Goal: Information Seeking & Learning: Find specific fact

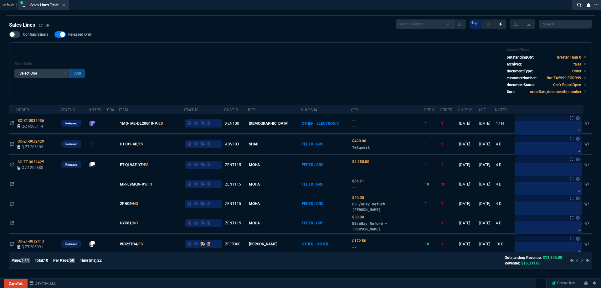
select select
click at [84, 34] on span "Released Only" at bounding box center [79, 34] width 23 height 5
click at [54, 34] on input "Released Only" at bounding box center [54, 34] width 0 height 0
checkbox input "false"
click at [228, 35] on div "Configurations Released Only Filter Table Select One Add Filter () Age () ATS (…" at bounding box center [300, 65] width 583 height 69
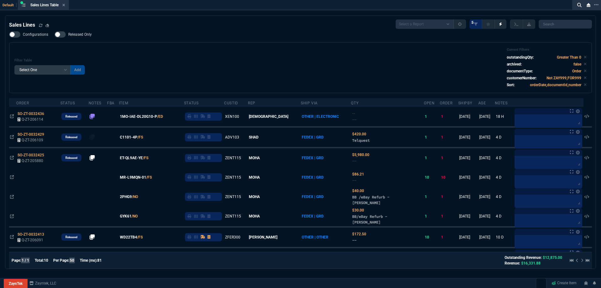
click at [271, 57] on div "Filter Table Select One Add Filter () Age () ATS () Cond (itemVariantCode) Cust…" at bounding box center [300, 68] width 572 height 40
click at [271, 58] on div "Filter Table Select One Add Filter () Age () ATS () Cond (itemVariantCode) Cust…" at bounding box center [300, 68] width 572 height 40
click at [270, 58] on div "Filter Table Select One Add Filter () Age () ATS () Cond (itemVariantCode) Cust…" at bounding box center [300, 68] width 572 height 40
click at [398, 66] on div "Filter Table Select One Add Filter () Age () ATS () Cond (itemVariantCode) Cust…" at bounding box center [300, 68] width 572 height 40
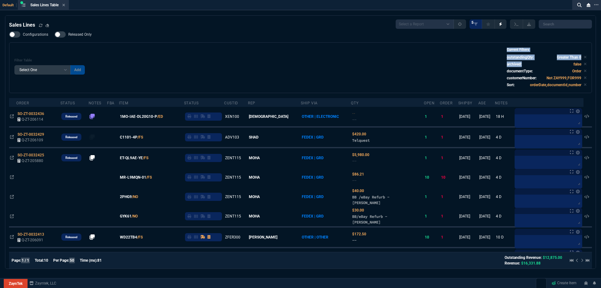
drag, startPoint x: 373, startPoint y: 55, endPoint x: 323, endPoint y: 41, distance: 52.5
click at [355, 50] on div "Filter Table Select One Add Filter () Age () ATS () Cond (itemVariantCode) Cust…" at bounding box center [300, 68] width 572 height 40
click at [318, 39] on div "Configurations Released Only Filter Table Select One Add Filter () Age () ATS (…" at bounding box center [300, 62] width 583 height 62
click at [309, 38] on div "Configurations Released Only Filter Table Select One Add Filter () Age () ATS (…" at bounding box center [300, 62] width 583 height 62
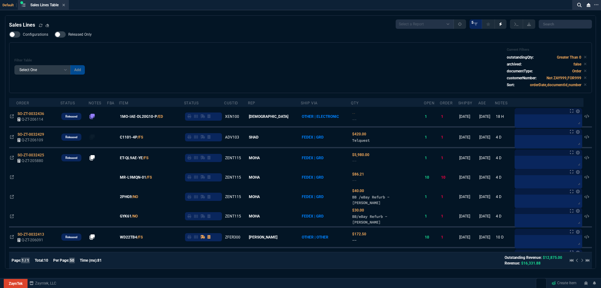
click at [304, 40] on div "Configurations Released Only Filter Table Select One Add Filter () Age () ATS (…" at bounding box center [300, 62] width 583 height 62
click at [305, 74] on div "Filter Table Select One Add Filter () Age () ATS () Cond (itemVariantCode) Cust…" at bounding box center [300, 68] width 572 height 40
drag, startPoint x: 305, startPoint y: 74, endPoint x: 301, endPoint y: 59, distance: 15.6
click at [305, 74] on div "Filter Table Select One Add Filter () Age () ATS () Cond (itemVariantCode) Cust…" at bounding box center [300, 68] width 572 height 40
click at [129, 55] on div "Filter Table Select One Add Filter () Age () ATS () Cond (itemVariantCode) Cust…" at bounding box center [300, 68] width 572 height 40
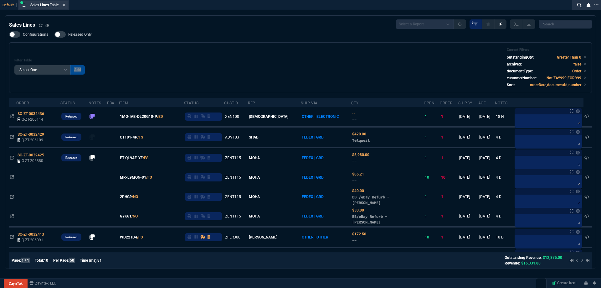
click at [64, 6] on icon at bounding box center [63, 5] width 3 height 4
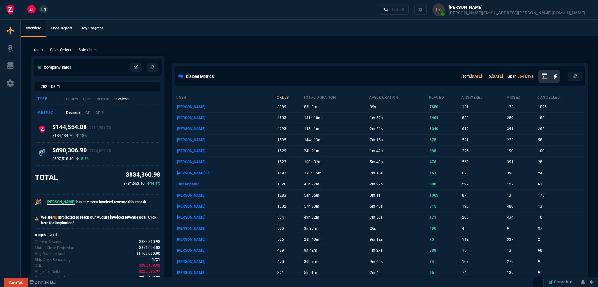
click at [44, 13] on nx-fornida-client-manager "ZT FN" at bounding box center [37, 9] width 24 height 9
click at [44, 12] on link "FN" at bounding box center [43, 9] width 8 height 8
click at [91, 51] on p "Sales Lines" at bounding box center [88, 50] width 19 height 6
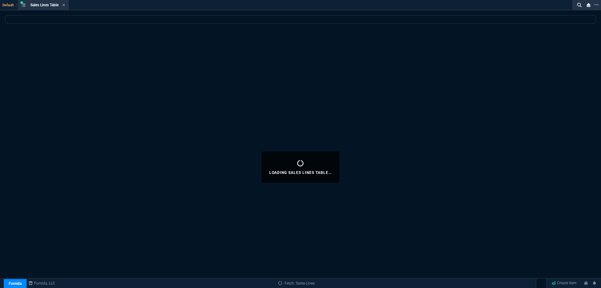
click at [259, 52] on div "Loading Sales Lines Table..." at bounding box center [300, 166] width 601 height 303
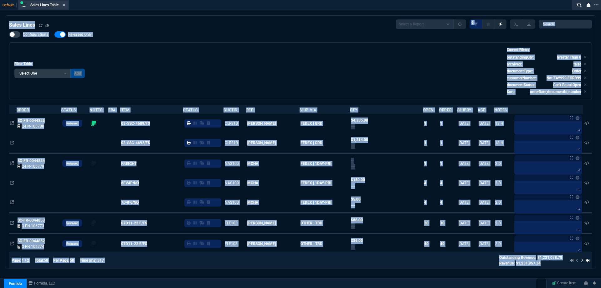
click at [65, 5] on icon at bounding box center [64, 5] width 3 height 3
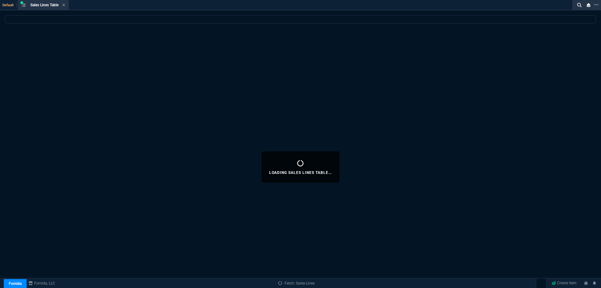
select select
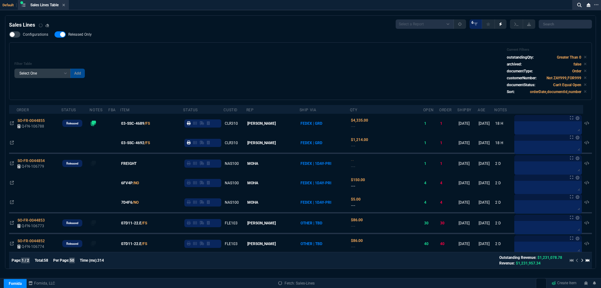
click at [65, 6] on icon at bounding box center [63, 5] width 3 height 4
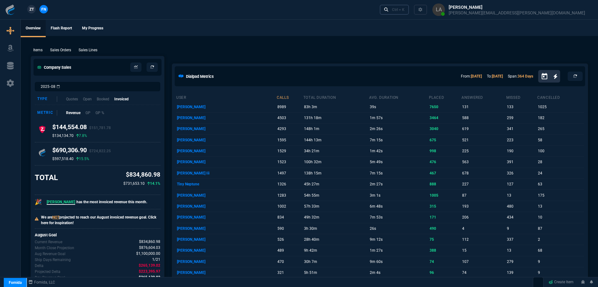
click at [404, 8] on div "Ctrl + K" at bounding box center [398, 9] width 13 height 5
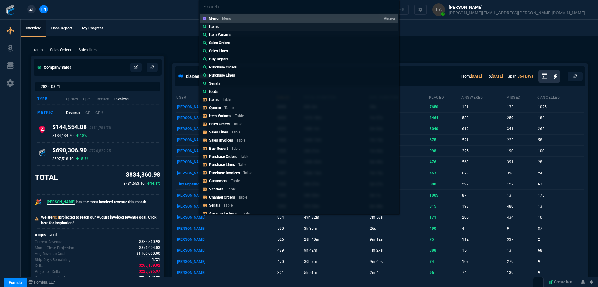
click at [219, 26] on div "Items" at bounding box center [215, 27] width 12 height 6
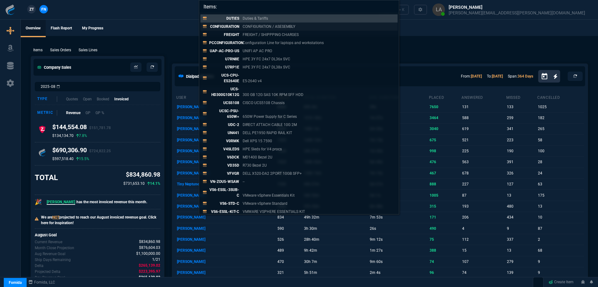
paste input "6FV4P"
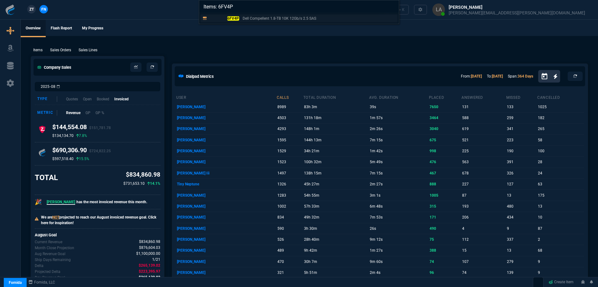
type input "Items: 6FV4P"
click at [243, 20] on p "Dell Compellent 1.8-TB 10K 12Gb/s 2.5 SAS" at bounding box center [280, 19] width 74 height 6
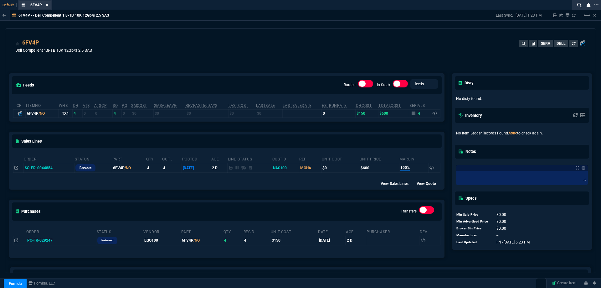
click at [47, 5] on icon at bounding box center [47, 5] width 3 height 3
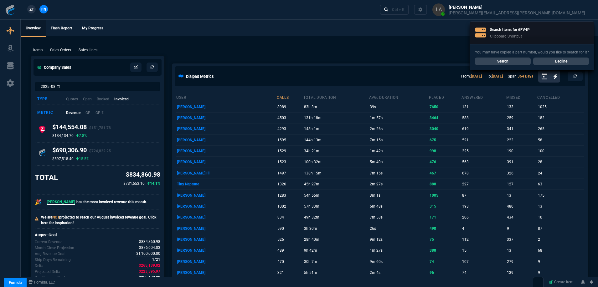
click at [83, 47] on p "Sales Lines" at bounding box center [88, 50] width 19 height 6
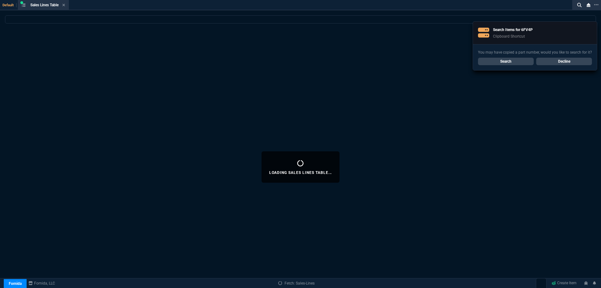
click at [558, 65] on div "You may have copied a part number, would you like to search for it? Search Decl…" at bounding box center [535, 57] width 124 height 26
click at [558, 64] on link "Decline" at bounding box center [564, 62] width 56 height 8
select select
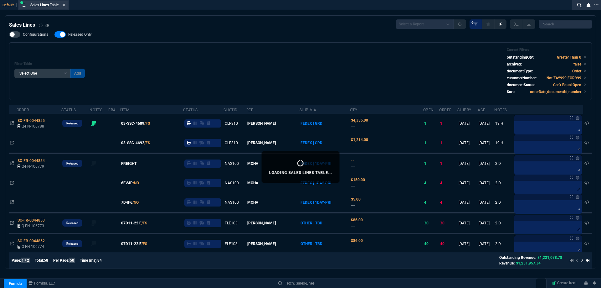
click at [65, 5] on icon at bounding box center [64, 5] width 3 height 3
click at [65, 5] on div "ZT FN Ctrl + K" at bounding box center [300, 9] width 601 height 19
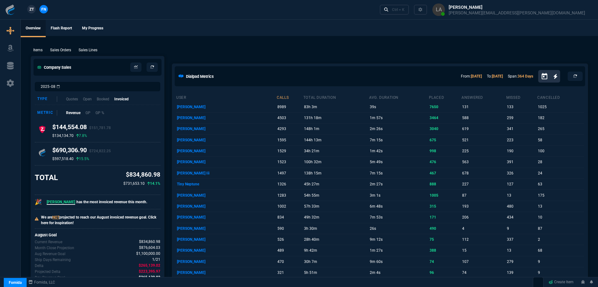
click at [31, 7] on span "ZT" at bounding box center [31, 10] width 4 height 6
click at [90, 49] on p "Sales Lines" at bounding box center [88, 50] width 19 height 6
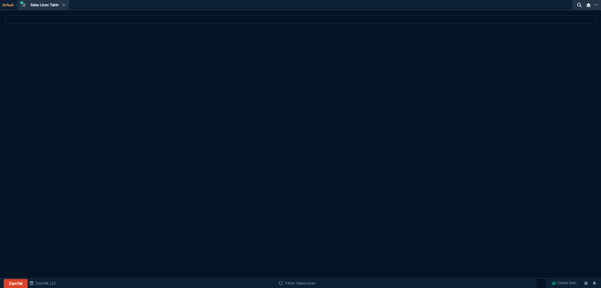
select select
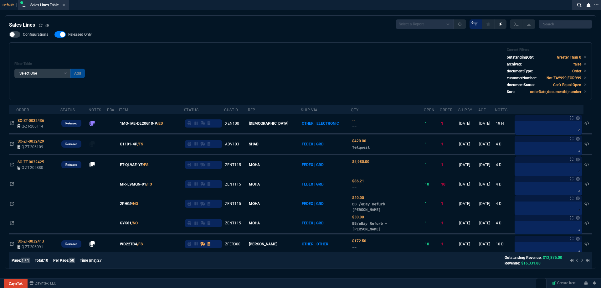
click at [84, 35] on span "Released Only" at bounding box center [79, 34] width 23 height 5
click at [54, 35] on input "Released Only" at bounding box center [54, 34] width 0 height 0
checkbox input "false"
click at [176, 60] on div "Filter Table Select One Add Filter () Age () ATS () Cond (itemVariantCode) Cust…" at bounding box center [300, 71] width 572 height 47
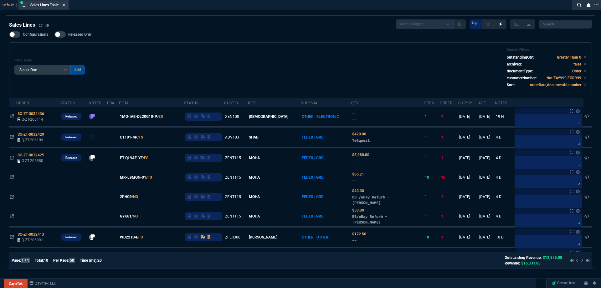
click at [63, 4] on icon at bounding box center [63, 5] width 3 height 4
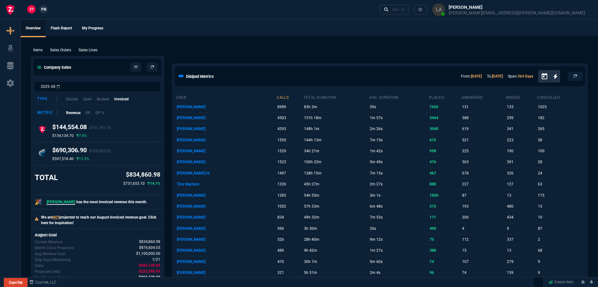
click at [42, 8] on span "FN" at bounding box center [43, 10] width 5 height 6
click at [88, 51] on p "Sales Lines" at bounding box center [88, 50] width 19 height 6
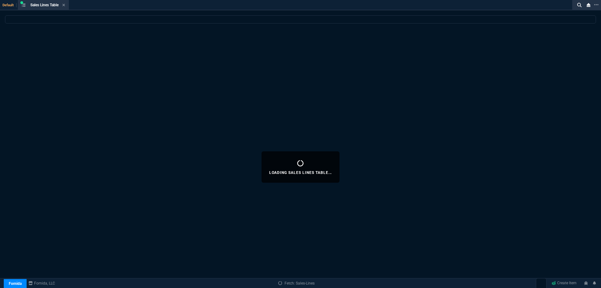
select select
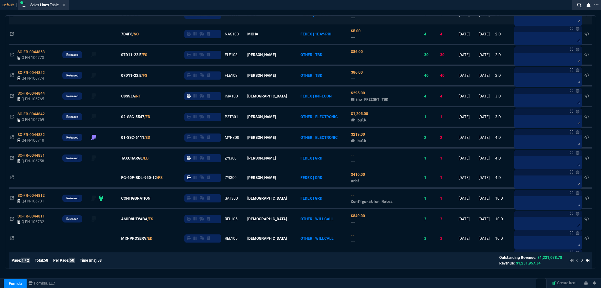
scroll to position [132, 0]
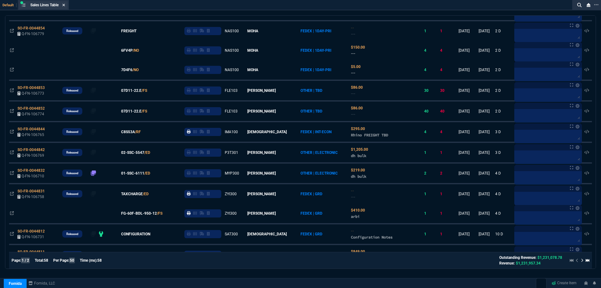
click at [65, 7] on fa-icon at bounding box center [63, 5] width 3 height 4
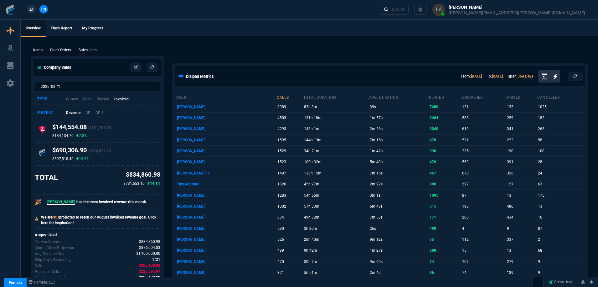
click at [314, 28] on ul "Overview Flash Report My Progress" at bounding box center [309, 28] width 577 height 16
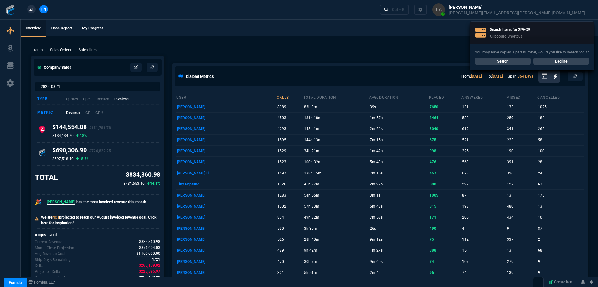
click at [313, 28] on ul "Overview Flash Report My Progress" at bounding box center [309, 28] width 577 height 16
click at [314, 29] on ul "Overview Flash Report My Progress" at bounding box center [309, 28] width 577 height 16
click at [520, 64] on link "Search" at bounding box center [503, 62] width 56 height 8
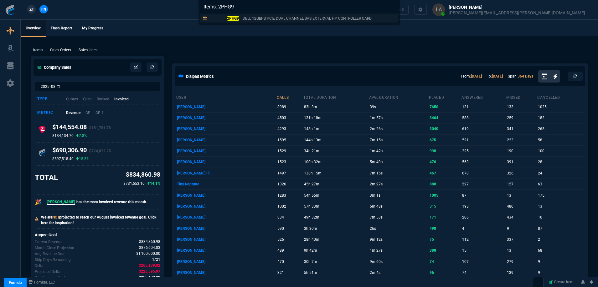
click at [240, 21] on div "2PHG9 DELL 12GBPS PCIE DUAL CHANNEL SAS EXTERNAL HP CONTROLLER CARD" at bounding box center [291, 19] width 165 height 6
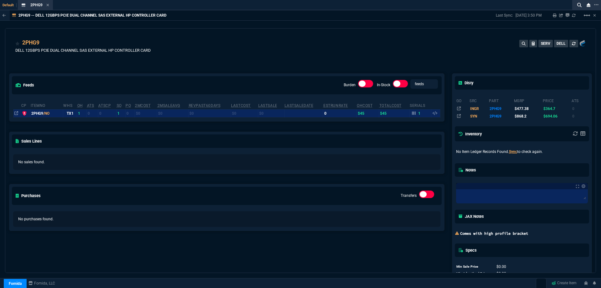
click at [17, 114] on icon at bounding box center [16, 113] width 4 height 4
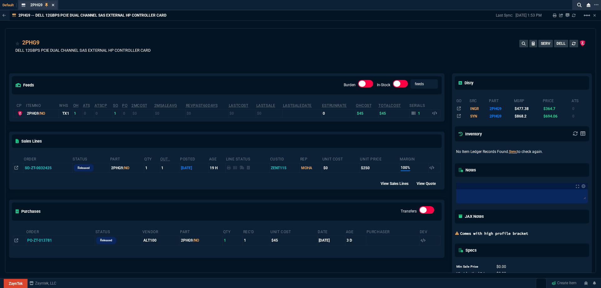
click at [53, 4] on icon at bounding box center [53, 5] width 3 height 3
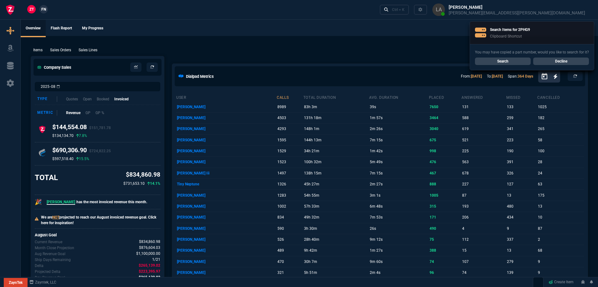
click at [47, 9] on link "FN" at bounding box center [43, 9] width 8 height 8
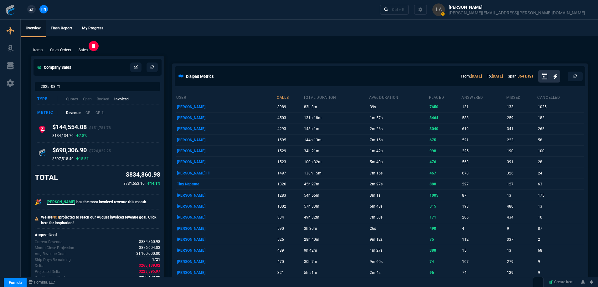
click at [95, 51] on p "Sales Lines" at bounding box center [88, 50] width 19 height 6
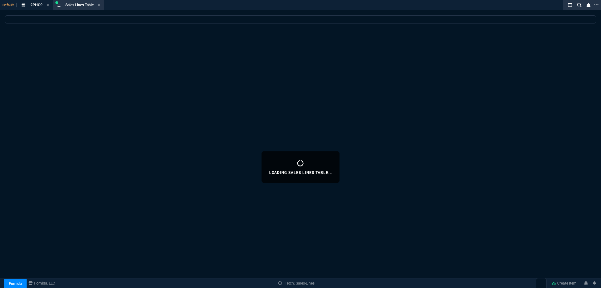
select select
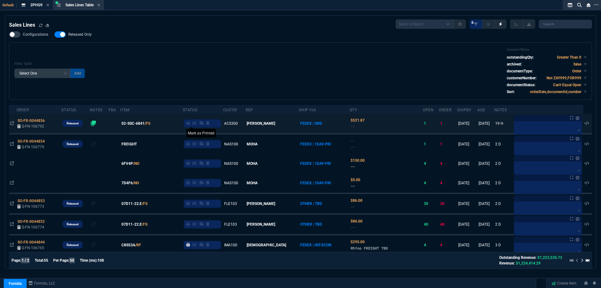
click at [190, 123] on icon at bounding box center [188, 123] width 4 height 4
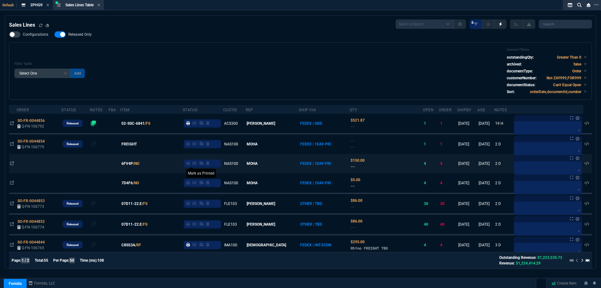
click at [190, 165] on icon at bounding box center [188, 163] width 4 height 4
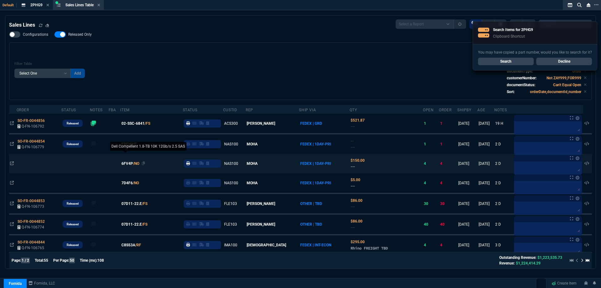
click at [133, 165] on span "6FV4P" at bounding box center [127, 164] width 12 height 6
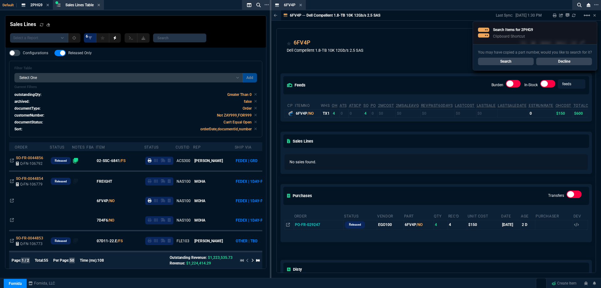
click at [577, 64] on link "Decline" at bounding box center [564, 62] width 56 height 8
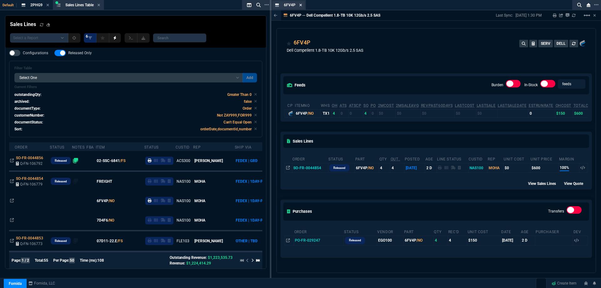
click at [301, 6] on icon at bounding box center [300, 5] width 3 height 4
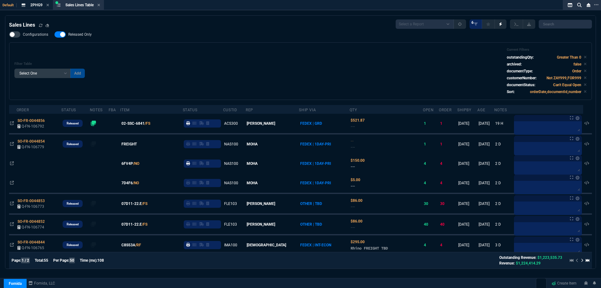
click at [100, 5] on icon at bounding box center [98, 5] width 3 height 4
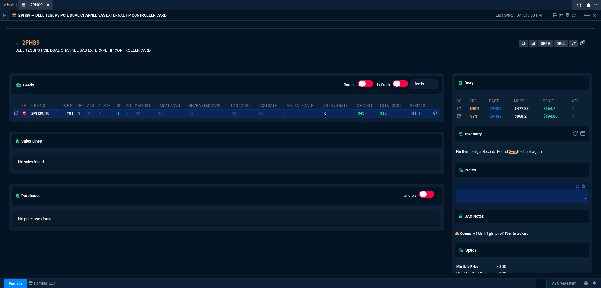
click at [48, 5] on icon at bounding box center [48, 5] width 3 height 3
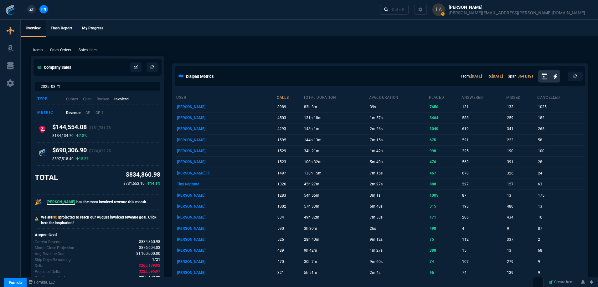
click at [31, 11] on span "ZT" at bounding box center [31, 10] width 4 height 6
click at [84, 52] on p "Sales Lines" at bounding box center [88, 50] width 19 height 6
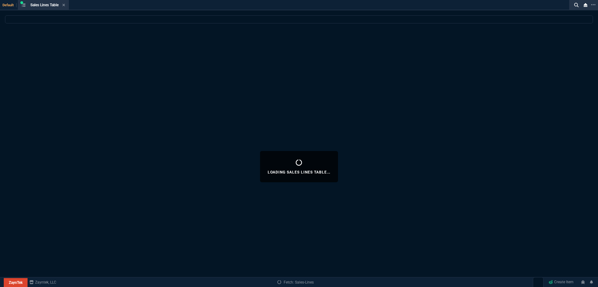
select select
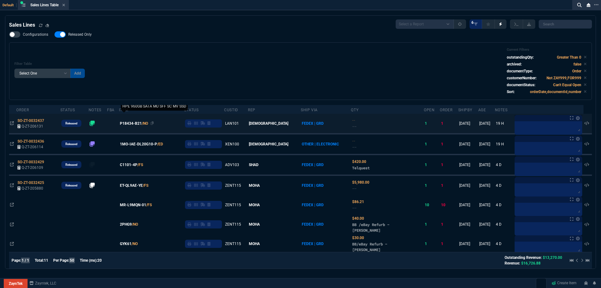
click at [140, 125] on span "P18434-B21" at bounding box center [131, 123] width 22 height 6
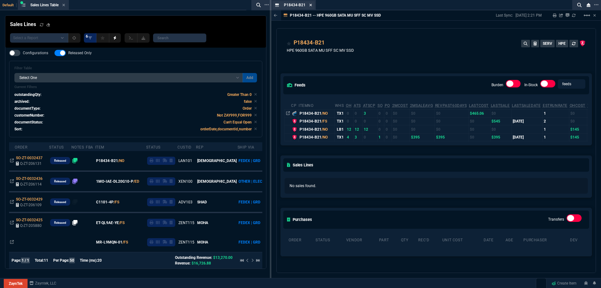
click at [310, 6] on icon at bounding box center [310, 5] width 3 height 4
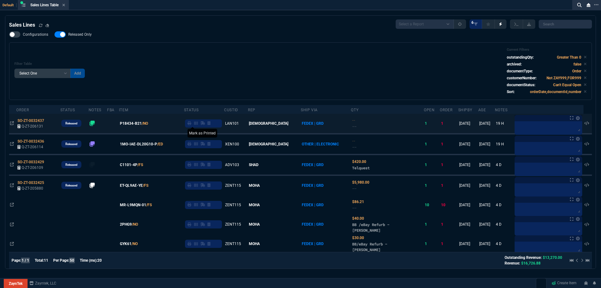
click at [191, 124] on icon at bounding box center [189, 123] width 4 height 4
click at [65, 36] on label "Released Only" at bounding box center [75, 34] width 43 height 6
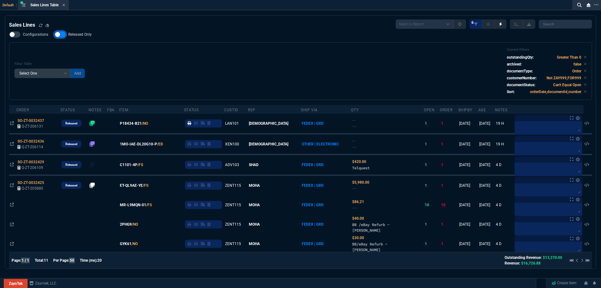
click at [54, 35] on input "Released Only" at bounding box center [54, 34] width 0 height 0
checkbox input "false"
click at [143, 49] on div "Filter Table Select One Add Filter () Age () ATS () Cond (itemVariantCode) Cust…" at bounding box center [300, 71] width 572 height 47
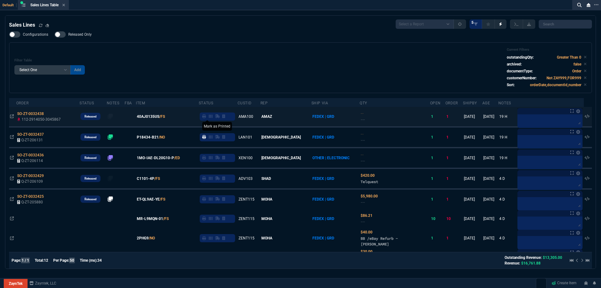
click at [206, 117] on icon at bounding box center [204, 116] width 4 height 4
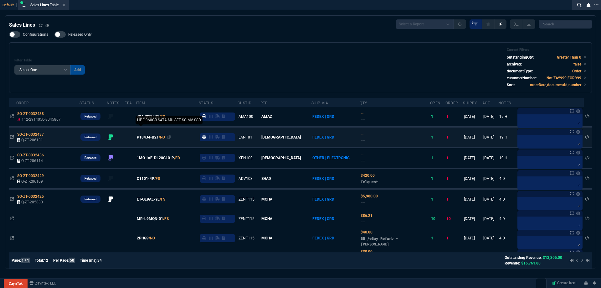
click at [151, 138] on span "P18434-B21" at bounding box center [148, 137] width 22 height 6
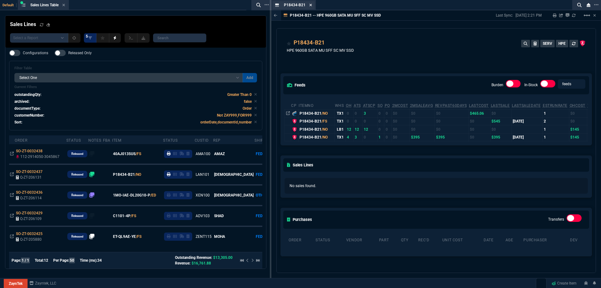
click at [310, 7] on fa-icon at bounding box center [310, 5] width 3 height 4
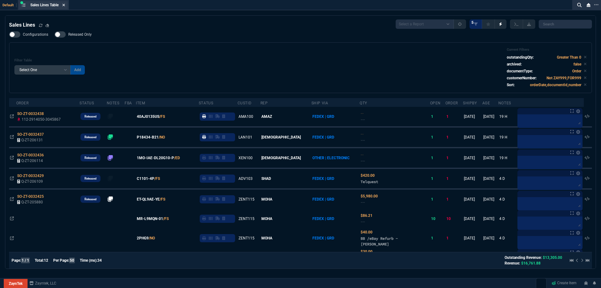
click at [65, 7] on fa-icon at bounding box center [63, 5] width 3 height 4
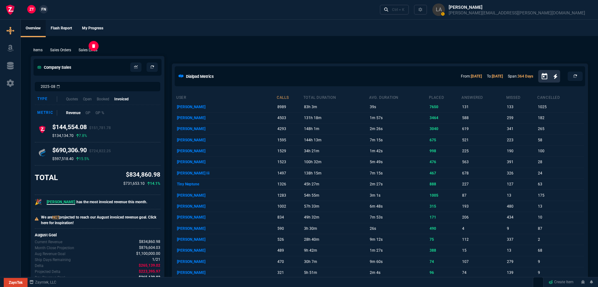
click at [83, 51] on p "Sales Lines" at bounding box center [88, 50] width 19 height 6
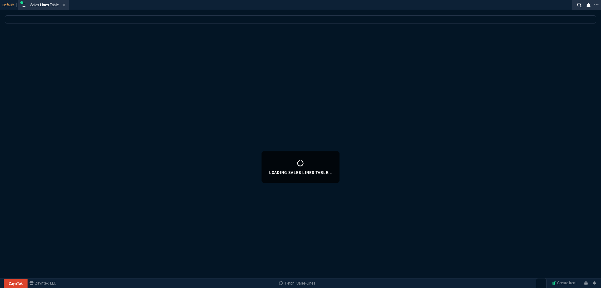
select select
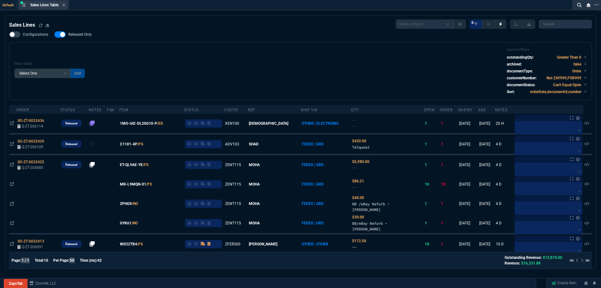
click at [66, 5] on div "Sales Lines Table Sales Line" at bounding box center [43, 5] width 49 height 8
click at [65, 5] on icon at bounding box center [63, 5] width 3 height 4
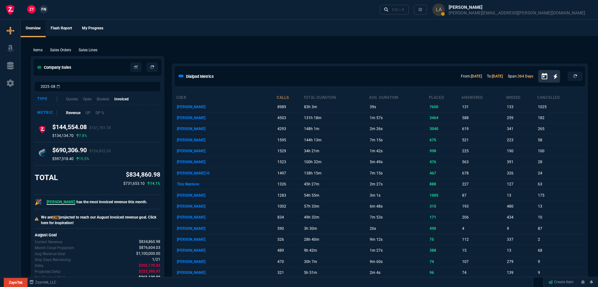
click at [46, 9] on link "FN" at bounding box center [43, 9] width 8 height 8
drag, startPoint x: 97, startPoint y: 50, endPoint x: 104, endPoint y: 44, distance: 9.3
click at [97, 50] on p "Sales Lines" at bounding box center [88, 50] width 19 height 6
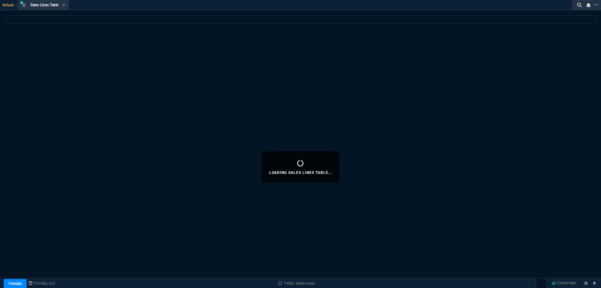
select select
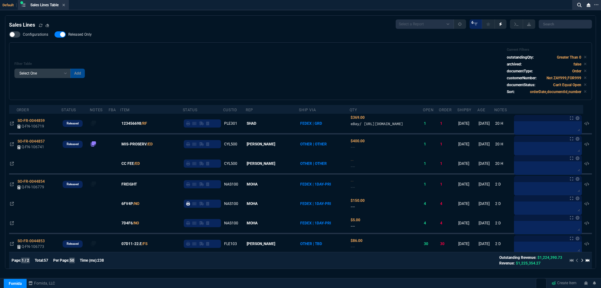
click at [76, 33] on span "Released Only" at bounding box center [79, 34] width 23 height 5
click at [54, 34] on input "Released Only" at bounding box center [54, 34] width 0 height 0
checkbox input "false"
click at [218, 51] on div "Filter Table Select One Add Filter () Age () ATS () Cond (itemVariantCode) Cust…" at bounding box center [300, 71] width 572 height 47
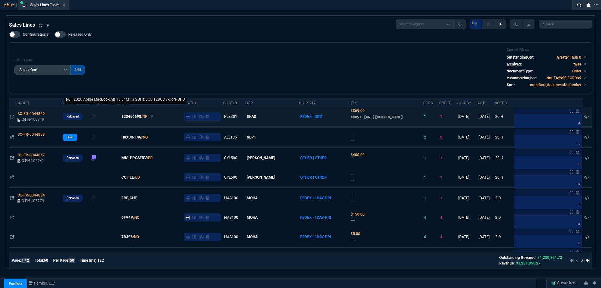
click at [140, 119] on span "123456698" at bounding box center [131, 117] width 20 height 6
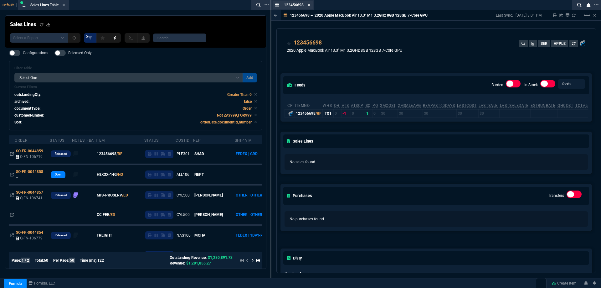
click at [310, 6] on icon at bounding box center [308, 5] width 3 height 4
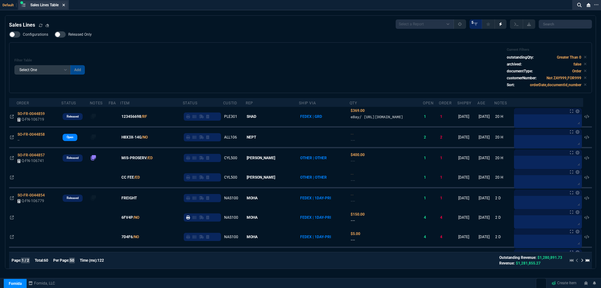
click at [65, 6] on icon at bounding box center [63, 5] width 3 height 4
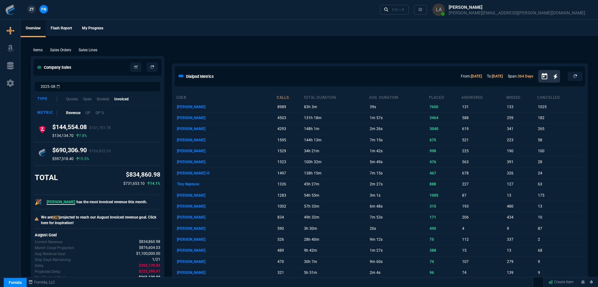
click at [35, 10] on link "ZT" at bounding box center [31, 9] width 8 height 8
click at [87, 48] on p "Sales Lines" at bounding box center [88, 50] width 19 height 6
select select
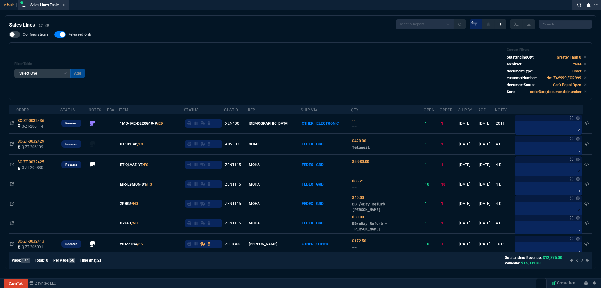
click at [80, 38] on label "Released Only" at bounding box center [75, 34] width 43 height 6
click at [54, 35] on input "Released Only" at bounding box center [54, 34] width 0 height 0
checkbox input "false"
click at [242, 39] on div "Configurations Released Only Filter Table Select One Add Filter () Age () ATS (…" at bounding box center [300, 65] width 583 height 69
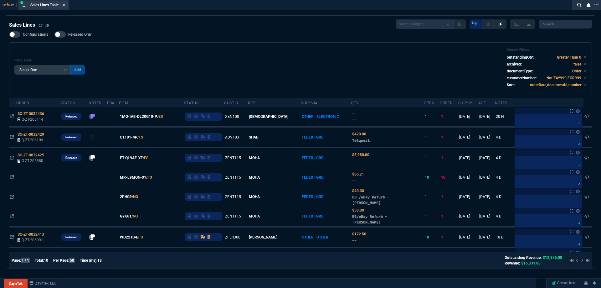
click at [63, 5] on icon at bounding box center [63, 5] width 3 height 4
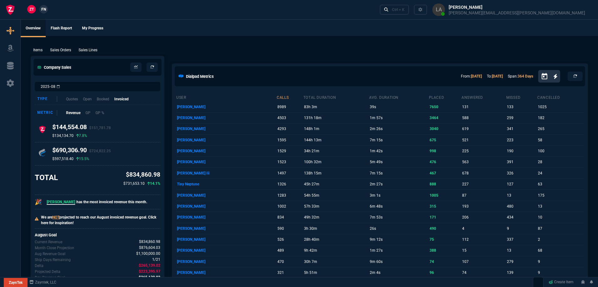
click at [43, 13] on link "FN" at bounding box center [43, 9] width 8 height 8
click at [84, 50] on p "Sales Lines" at bounding box center [88, 50] width 19 height 6
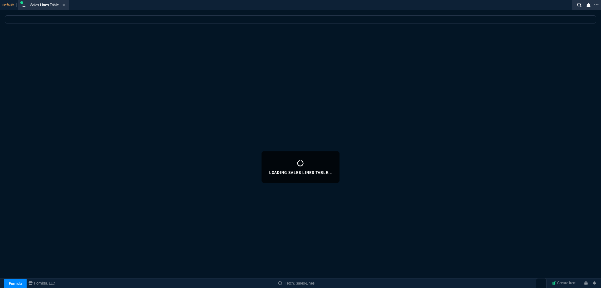
select select
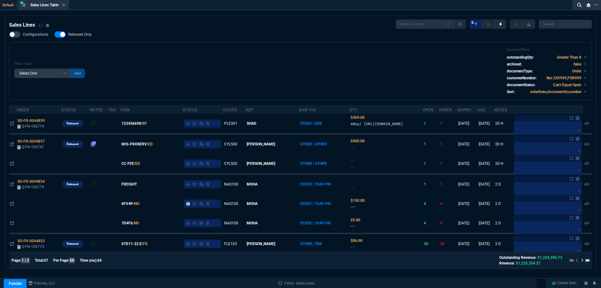
click at [81, 33] on span "Released Only" at bounding box center [79, 34] width 23 height 5
click at [54, 34] on input "Released Only" at bounding box center [54, 34] width 0 height 0
checkbox input "false"
click at [283, 40] on div "Configurations Released Only Filter Table Select One Add Filter () Age () ATS (…" at bounding box center [300, 65] width 583 height 69
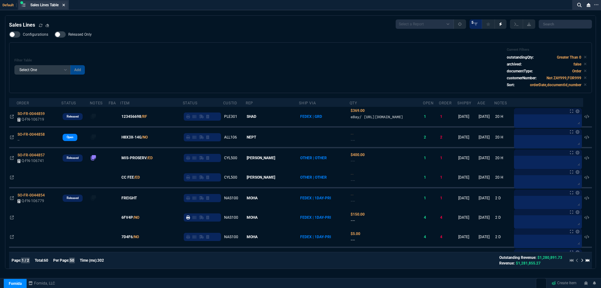
click at [64, 6] on icon at bounding box center [64, 5] width 3 height 3
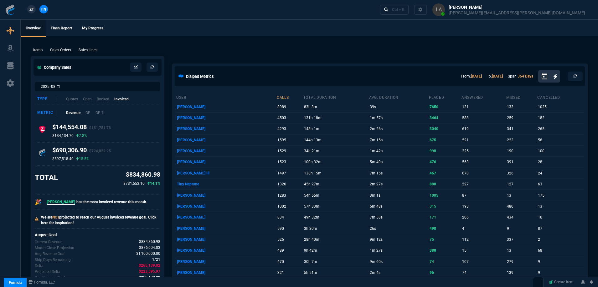
click at [35, 12] on link "ZT" at bounding box center [31, 9] width 8 height 8
click at [95, 52] on p "Sales Lines" at bounding box center [88, 50] width 19 height 6
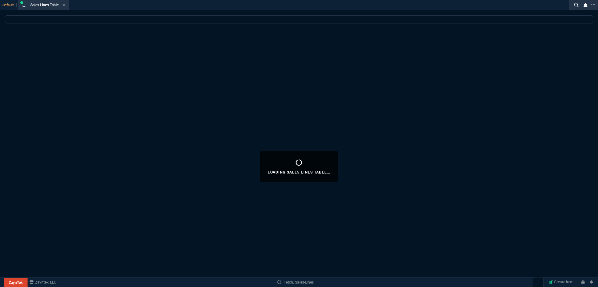
select select
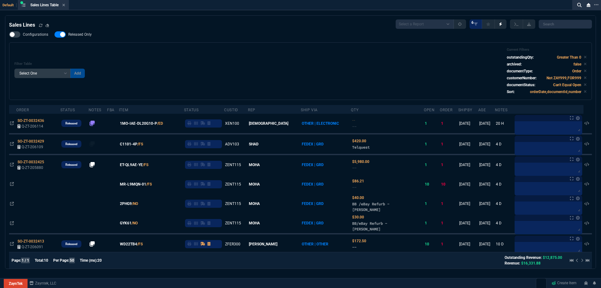
click at [86, 36] on span "Released Only" at bounding box center [79, 34] width 23 height 5
click at [54, 35] on input "Released Only" at bounding box center [54, 34] width 0 height 0
click at [218, 47] on div "Filter Table Select One Add Filter () Age () ATS () Cond (itemVariantCode) Cust…" at bounding box center [300, 71] width 583 height 58
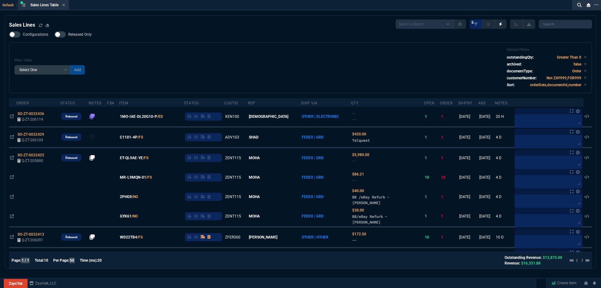
drag, startPoint x: 78, startPoint y: 34, endPoint x: 83, endPoint y: 34, distance: 5.0
click at [78, 34] on span "Released Only" at bounding box center [79, 34] width 23 height 5
click at [54, 34] on input "Released Only" at bounding box center [54, 34] width 0 height 0
drag, startPoint x: 86, startPoint y: 34, endPoint x: 94, endPoint y: 36, distance: 7.9
click at [86, 35] on span "Released Only" at bounding box center [79, 34] width 23 height 5
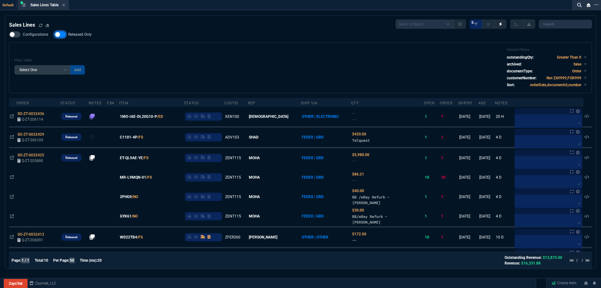
click at [54, 35] on input "Released Only" at bounding box center [54, 34] width 0 height 0
checkbox input "false"
click at [130, 39] on div "Configurations Released Only Filter Table Select One Add Filter () Age () ATS (…" at bounding box center [300, 62] width 583 height 62
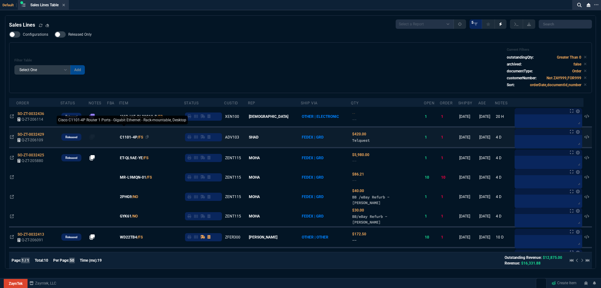
click at [137, 136] on span "C1101-4P" at bounding box center [129, 137] width 18 height 6
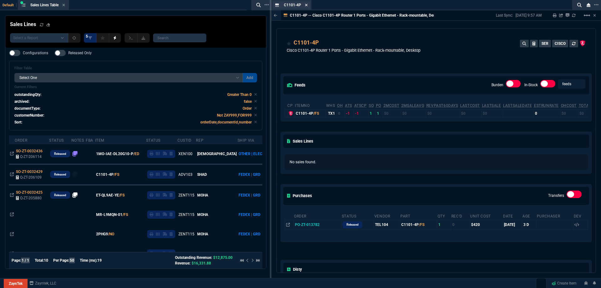
click at [307, 6] on icon at bounding box center [306, 5] width 3 height 4
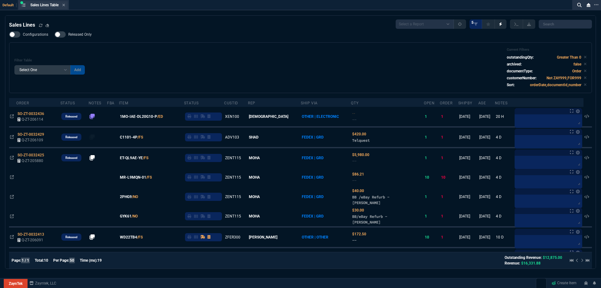
click at [66, 5] on div "Sales Lines Table Sales Line" at bounding box center [43, 5] width 49 height 8
click at [65, 7] on icon at bounding box center [63, 5] width 3 height 4
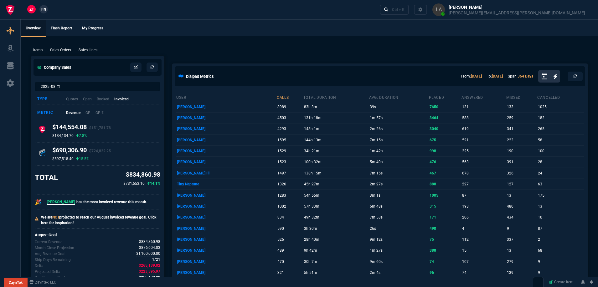
click at [45, 12] on span "FN" at bounding box center [43, 10] width 5 height 6
click at [88, 51] on p "Sales Lines" at bounding box center [88, 50] width 19 height 6
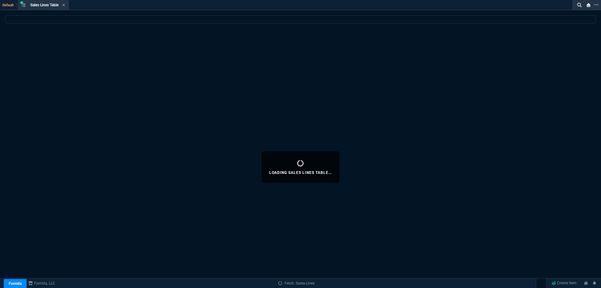
select select
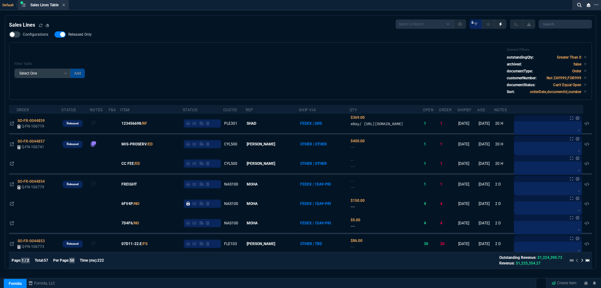
click at [82, 34] on span "Released Only" at bounding box center [79, 34] width 23 height 5
click at [54, 34] on input "Released Only" at bounding box center [54, 34] width 0 height 0
click at [275, 39] on div "Configurations Released Only Filter Table Select One Add Filter () Age () ATS (…" at bounding box center [300, 65] width 583 height 69
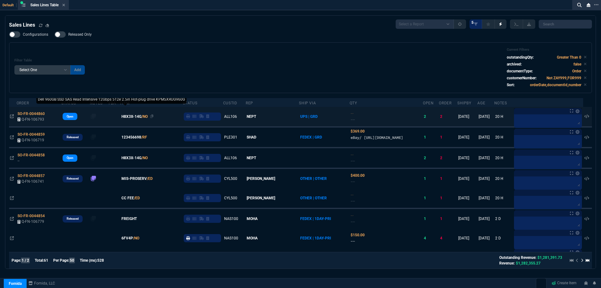
click at [141, 118] on span "H8X3X-14G" at bounding box center [131, 117] width 20 height 6
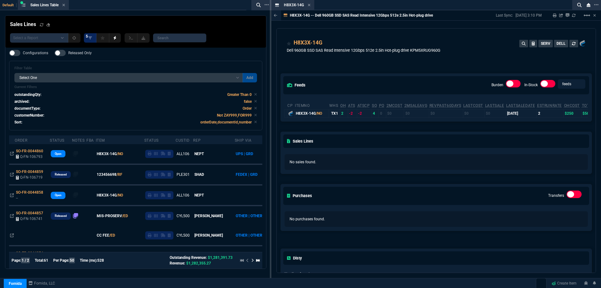
drag, startPoint x: 307, startPoint y: 5, endPoint x: 304, endPoint y: 7, distance: 4.3
click at [308, 5] on icon at bounding box center [309, 5] width 3 height 4
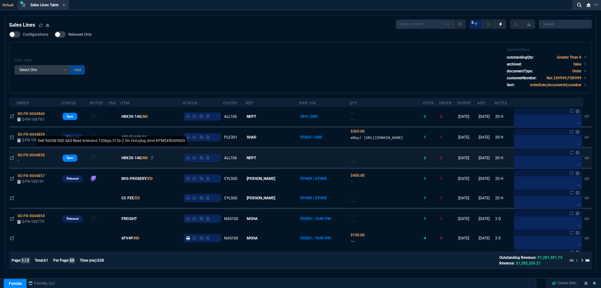
click at [134, 161] on span "H8X3X-14G" at bounding box center [131, 158] width 20 height 6
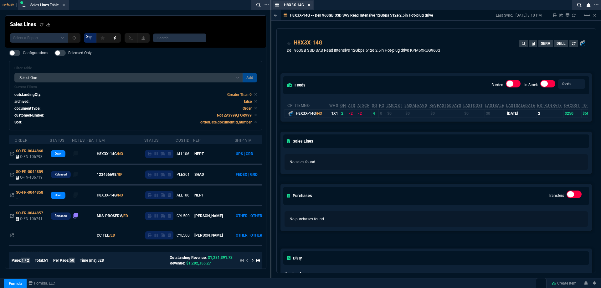
click at [309, 6] on icon at bounding box center [309, 5] width 3 height 4
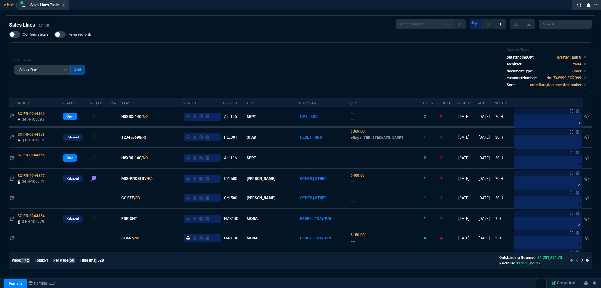
click at [190, 51] on div "Filter Table Select One Add Filter () Age () ATS () Cond (itemVariantCode) Cust…" at bounding box center [300, 68] width 572 height 40
click at [128, 14] on div "Default Sales Lines Table Sales Line Sales Lines Select a Report NEW QUERY Soni…" at bounding box center [300, 151] width 601 height 303
click at [234, 49] on div "Filter Table Select One Add Filter () Age () ATS () Cond (itemVariantCode) Cust…" at bounding box center [300, 68] width 572 height 40
click at [234, 45] on div "Filter Table Select One Add Filter () Age () ATS () Cond (itemVariantCode) Cust…" at bounding box center [300, 67] width 583 height 51
click at [93, 35] on label "Released Only" at bounding box center [75, 34] width 43 height 6
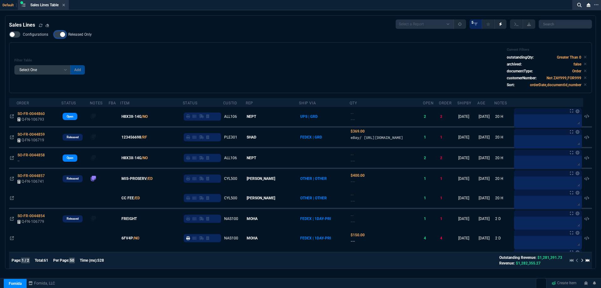
click at [54, 35] on input "Released Only" at bounding box center [54, 34] width 0 height 0
click at [278, 36] on div "Configurations Released Only Filter Table Select One Add Filter () Age () ATS (…" at bounding box center [300, 62] width 583 height 62
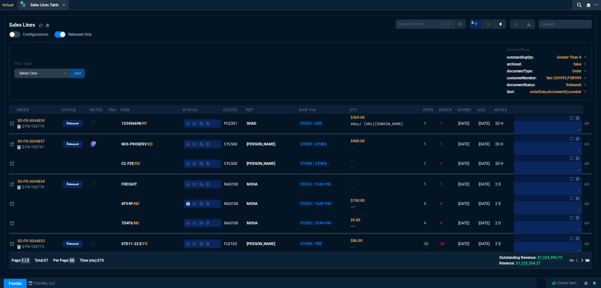
click at [78, 37] on span "Released Only" at bounding box center [79, 34] width 23 height 5
click at [54, 35] on input "Released Only" at bounding box center [54, 34] width 0 height 0
click at [208, 54] on div "Filter Table Select One Add Filter () Age () ATS () Cond (itemVariantCode) Cust…" at bounding box center [300, 71] width 572 height 47
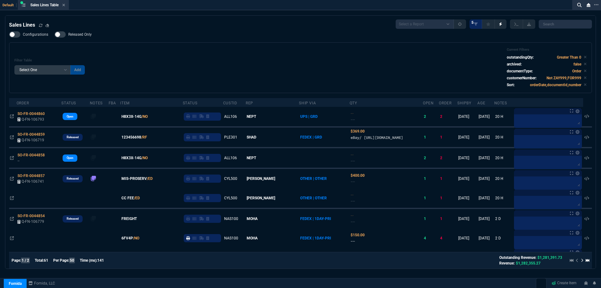
click at [72, 37] on span "Released Only" at bounding box center [79, 34] width 23 height 5
click at [54, 35] on input "Released Only" at bounding box center [54, 34] width 0 height 0
checkbox input "true"
click at [164, 50] on div "Filter Table Select One Add Filter () Age () ATS () Cond (itemVariantCode) Cust…" at bounding box center [300, 68] width 572 height 40
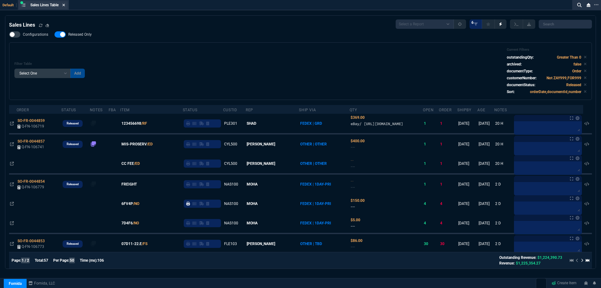
click at [65, 5] on icon at bounding box center [64, 5] width 3 height 3
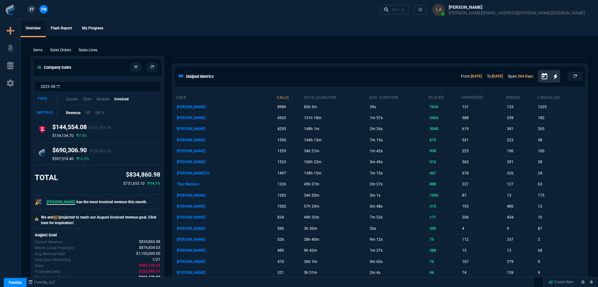
click at [32, 11] on span "ZT" at bounding box center [31, 10] width 4 height 6
click at [88, 51] on p "Sales Lines" at bounding box center [88, 50] width 19 height 6
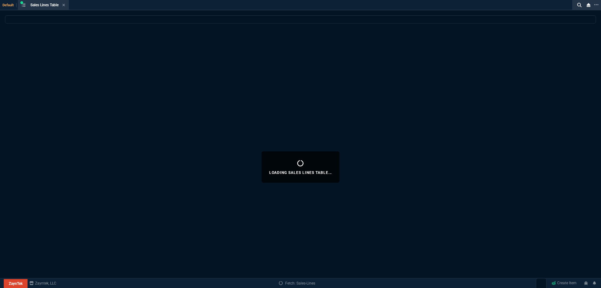
select select
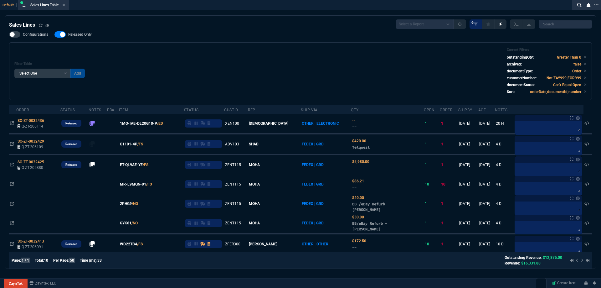
click at [83, 37] on span "Released Only" at bounding box center [79, 34] width 23 height 5
click at [54, 35] on input "Released Only" at bounding box center [54, 34] width 0 height 0
checkbox input "false"
click at [235, 48] on div "Filter Table Select One Add Filter () Age () ATS () Cond (itemVariantCode) Cust…" at bounding box center [300, 71] width 572 height 47
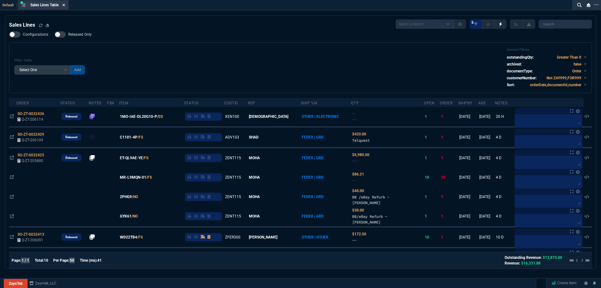
click at [64, 4] on icon at bounding box center [64, 5] width 3 height 3
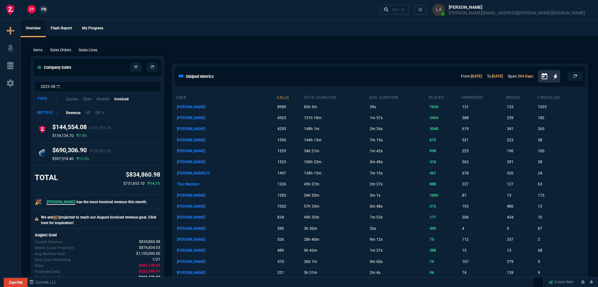
click at [45, 9] on span "FN" at bounding box center [43, 10] width 5 height 6
click at [91, 49] on p "Sales Lines" at bounding box center [88, 50] width 19 height 6
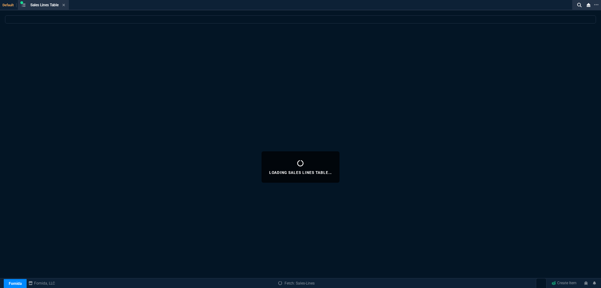
select select
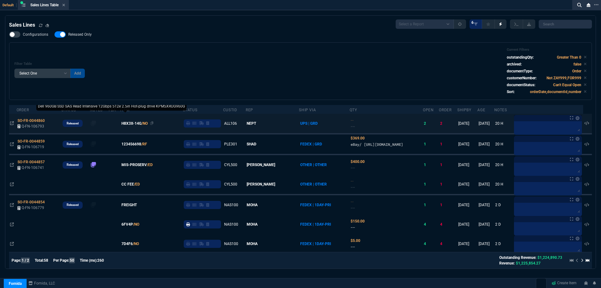
drag, startPoint x: 330, startPoint y: 126, endPoint x: 134, endPoint y: 123, distance: 196.2
click at [134, 123] on span "H8X3X-14G" at bounding box center [131, 123] width 20 height 6
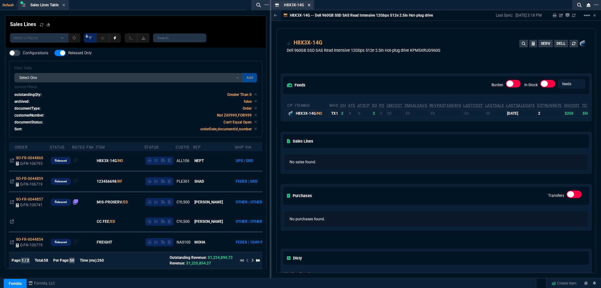
click at [309, 5] on icon at bounding box center [309, 5] width 3 height 3
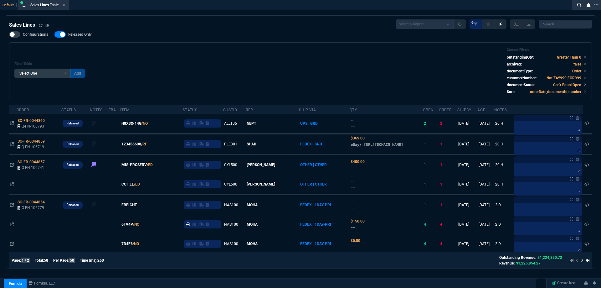
drag, startPoint x: 140, startPoint y: 124, endPoint x: 140, endPoint y: 121, distance: 3.2
click at [140, 124] on span "H8X3X-14G" at bounding box center [131, 123] width 20 height 6
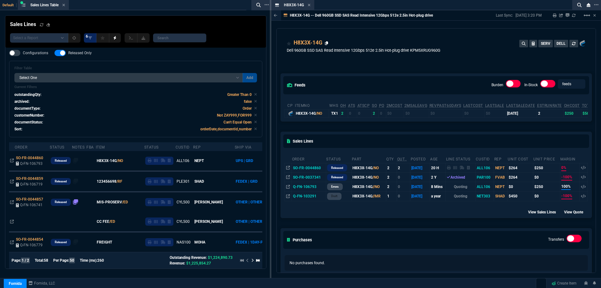
click at [325, 43] on icon at bounding box center [326, 43] width 3 height 4
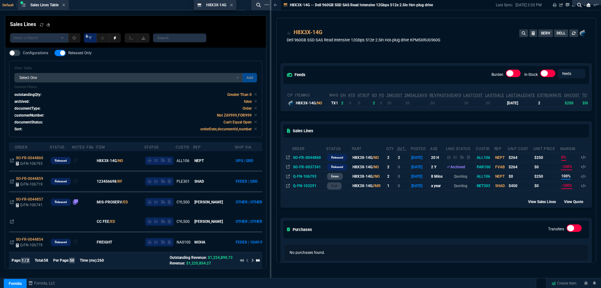
drag, startPoint x: 300, startPoint y: 6, endPoint x: 222, endPoint y: 10, distance: 77.7
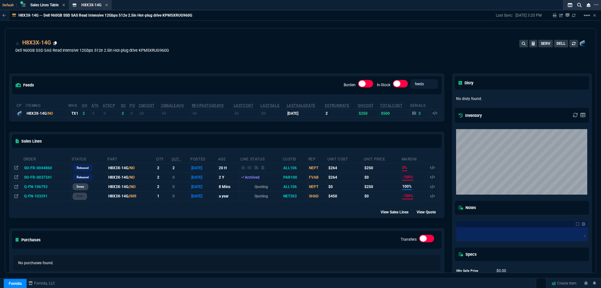
click at [55, 44] on icon at bounding box center [55, 43] width 3 height 4
click at [20, 57] on icon at bounding box center [19, 57] width 3 height 4
click at [412, 114] on icon at bounding box center [414, 112] width 4 height 3
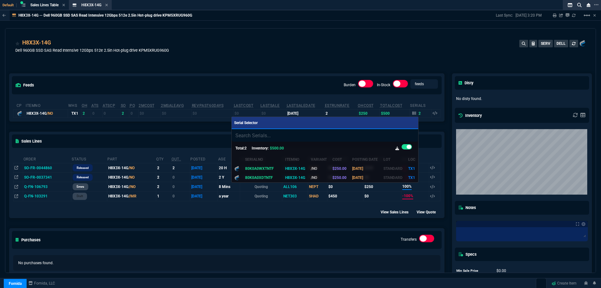
click at [334, 48] on div at bounding box center [300, 144] width 601 height 288
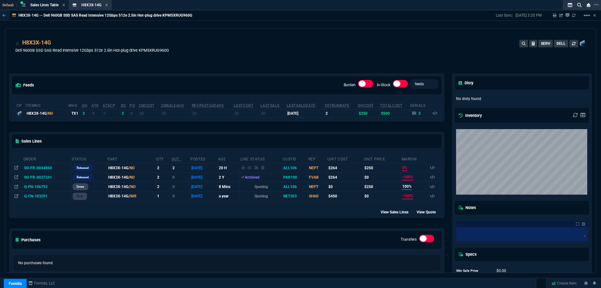
click at [108, 6] on icon at bounding box center [106, 5] width 3 height 4
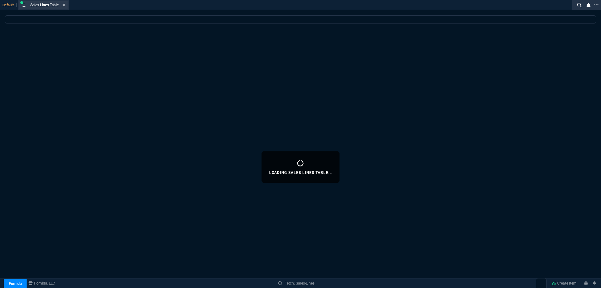
click at [64, 7] on fa-icon at bounding box center [63, 5] width 3 height 4
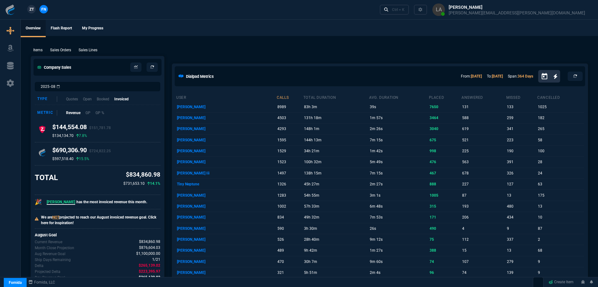
click at [30, 11] on span "ZT" at bounding box center [31, 10] width 4 height 6
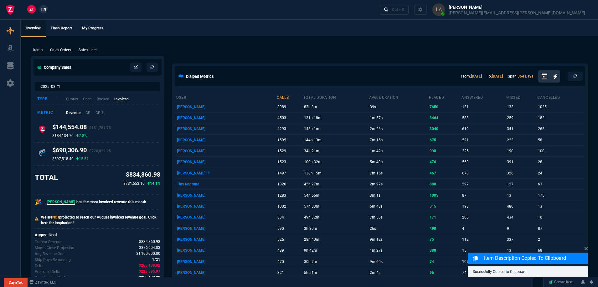
click at [89, 51] on p "Sales Lines" at bounding box center [88, 50] width 19 height 6
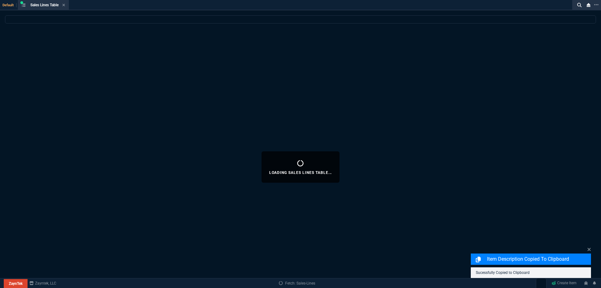
select select
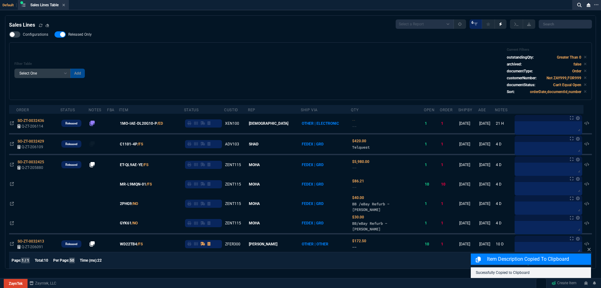
click at [78, 35] on span "Released Only" at bounding box center [79, 34] width 23 height 5
click at [54, 35] on input "Released Only" at bounding box center [54, 34] width 0 height 0
checkbox input "false"
click at [280, 63] on div "Filter Table Select One Add Filter () Age () ATS () Cond (itemVariantCode) Cust…" at bounding box center [300, 71] width 572 height 47
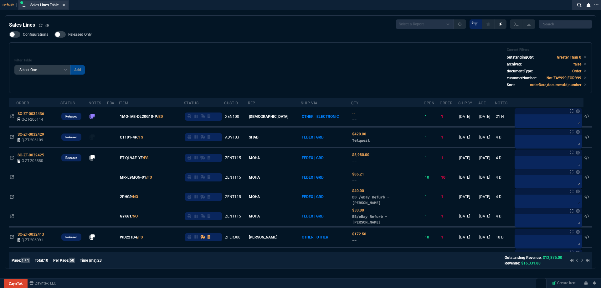
click at [64, 7] on fa-icon at bounding box center [63, 5] width 3 height 4
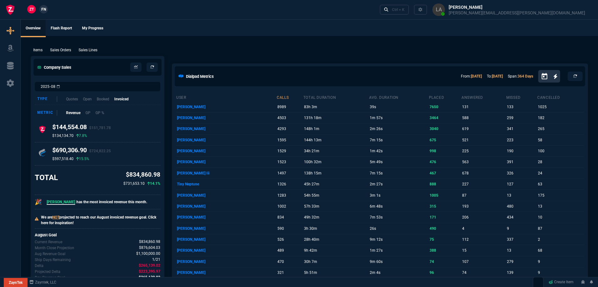
click at [48, 10] on link "FN" at bounding box center [43, 9] width 8 height 8
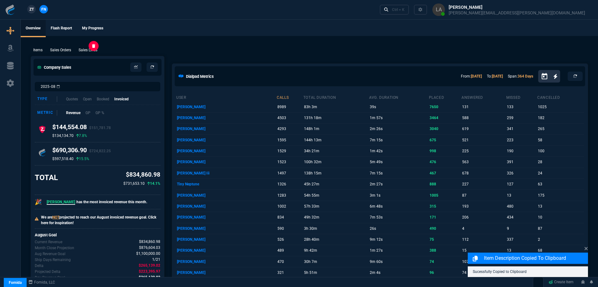
click at [84, 49] on p "Sales Lines" at bounding box center [88, 50] width 19 height 6
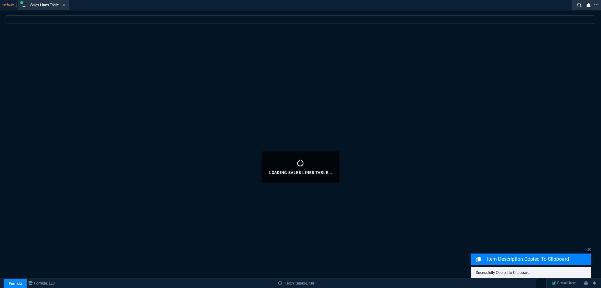
select select
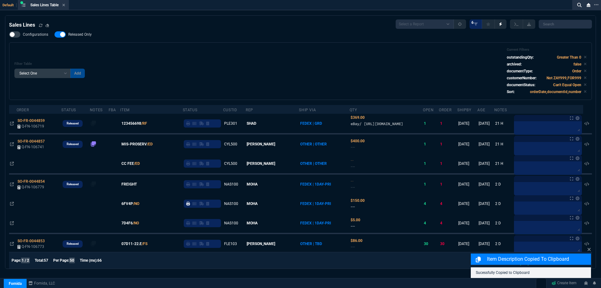
click at [89, 35] on span "Released Only" at bounding box center [79, 34] width 23 height 5
click at [54, 35] on input "Released Only" at bounding box center [54, 34] width 0 height 0
checkbox input "false"
click at [216, 58] on div "Filter Table Select One Add Filter () Age () ATS () Cond (itemVariantCode) Cust…" at bounding box center [300, 71] width 572 height 47
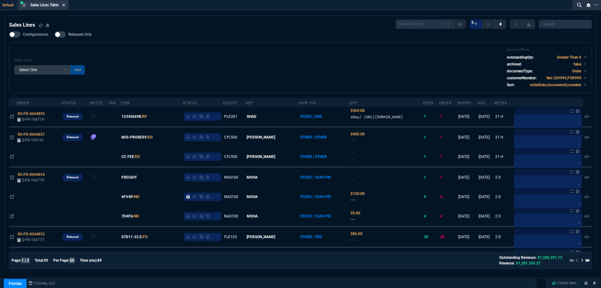
click at [65, 6] on icon at bounding box center [64, 5] width 3 height 3
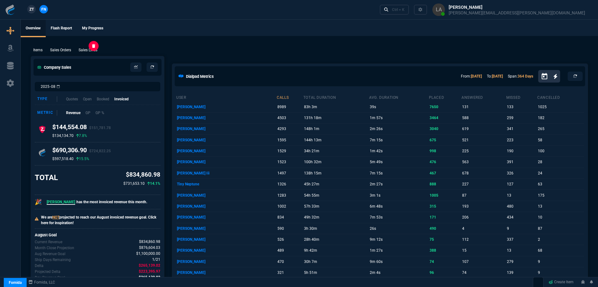
click at [90, 48] on p "Sales Lines" at bounding box center [88, 50] width 19 height 6
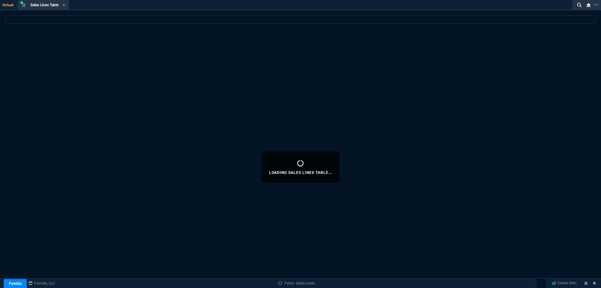
select select
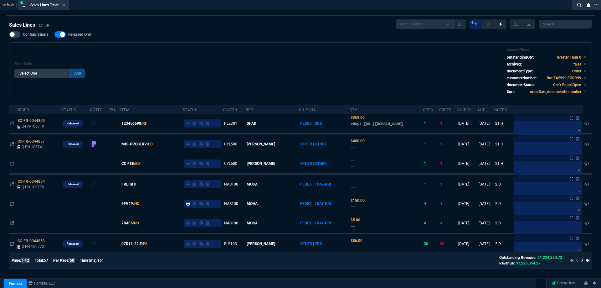
click at [75, 33] on span "Released Only" at bounding box center [79, 34] width 23 height 5
click at [54, 34] on input "Released Only" at bounding box center [54, 34] width 0 height 0
checkbox input "false"
click at [230, 49] on div "Filter Table Select One Add Filter () Age () ATS () Cond (itemVariantCode) Cust…" at bounding box center [300, 71] width 572 height 47
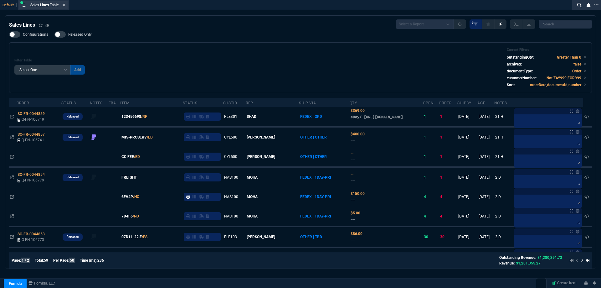
click at [65, 6] on icon at bounding box center [63, 5] width 3 height 4
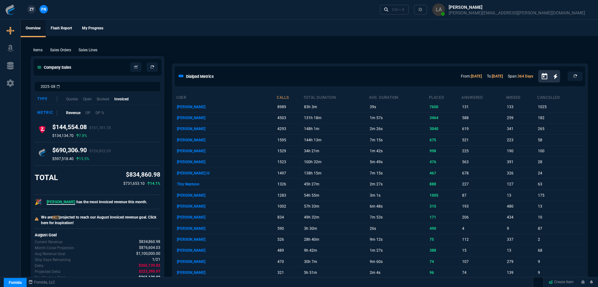
click at [33, 10] on span "ZT" at bounding box center [31, 10] width 4 height 6
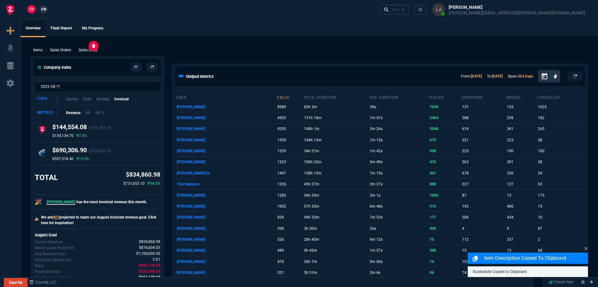
click at [92, 48] on p "Sales Lines" at bounding box center [88, 50] width 19 height 6
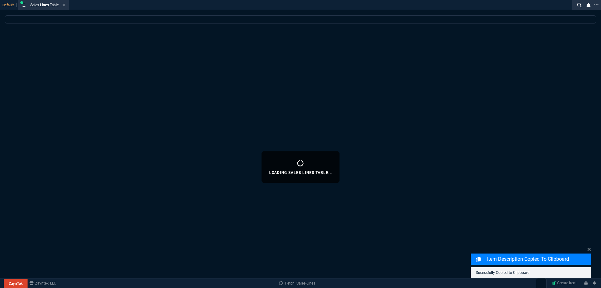
select select
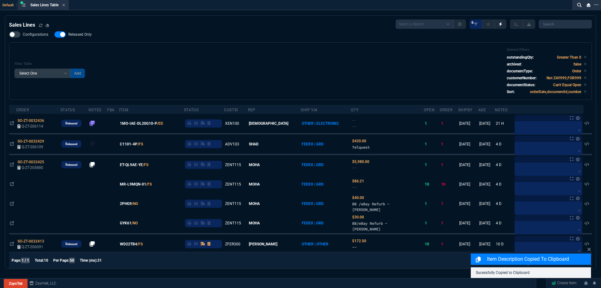
click at [85, 33] on span "Released Only" at bounding box center [79, 34] width 23 height 5
click at [54, 34] on input "Released Only" at bounding box center [54, 34] width 0 height 0
checkbox input "false"
click at [240, 50] on div "Filter Table Select One Add Filter () Age () ATS () Cond (itemVariantCode) Cust…" at bounding box center [300, 71] width 572 height 47
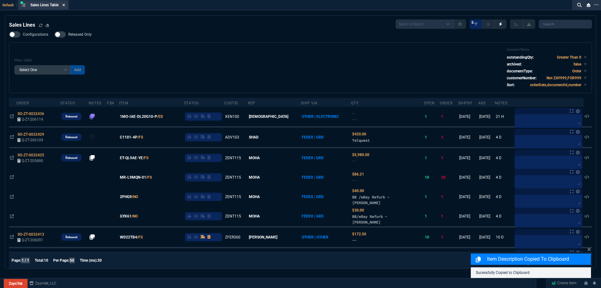
click at [65, 6] on icon at bounding box center [63, 5] width 3 height 4
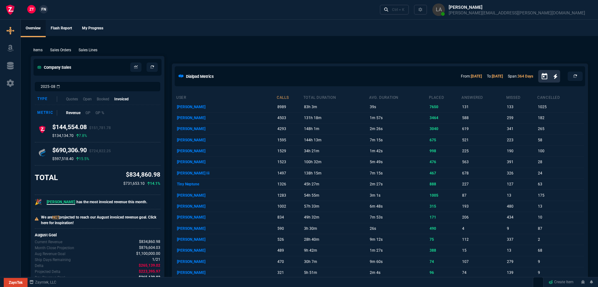
click at [49, 8] on nx-fornida-client-manager "ZT FN" at bounding box center [37, 9] width 24 height 9
click at [44, 9] on span "FN" at bounding box center [43, 10] width 5 height 6
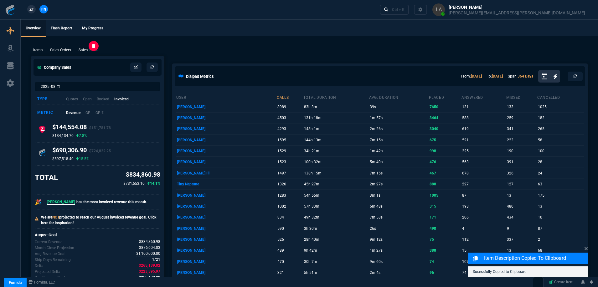
click at [82, 50] on p "Sales Lines" at bounding box center [88, 50] width 19 height 6
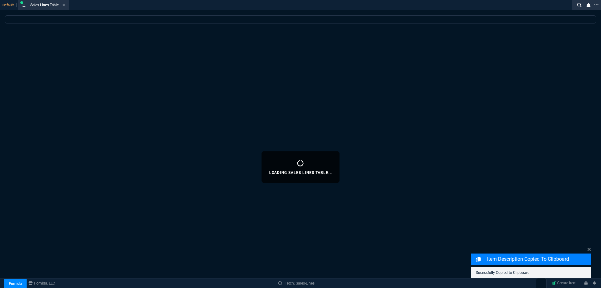
select select
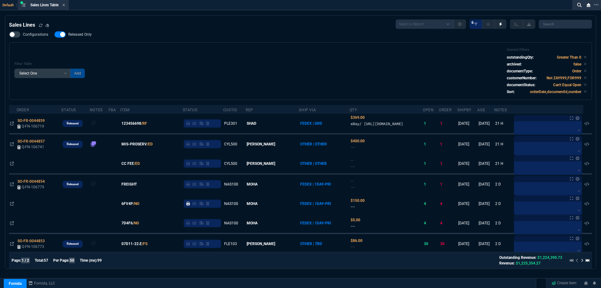
click at [84, 37] on span "Released Only" at bounding box center [79, 34] width 23 height 5
click at [54, 35] on input "Released Only" at bounding box center [54, 34] width 0 height 0
click at [200, 55] on div "Filter Table Select One Add Filter () Age () ATS () Cond (itemVariantCode) Cust…" at bounding box center [300, 71] width 572 height 47
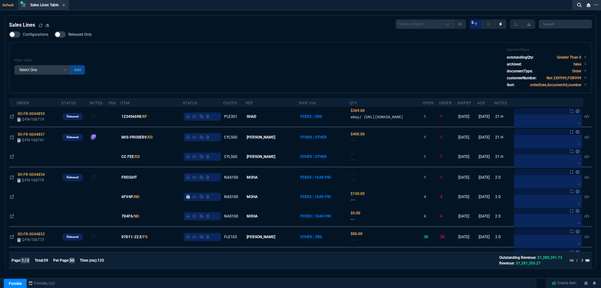
click at [79, 38] on label "Released Only" at bounding box center [75, 34] width 43 height 6
click at [54, 35] on input "Released Only" at bounding box center [54, 34] width 0 height 0
click at [191, 57] on div "Filter Table Select One Add Filter () Age () ATS () Cond (itemVariantCode) Cust…" at bounding box center [300, 68] width 572 height 40
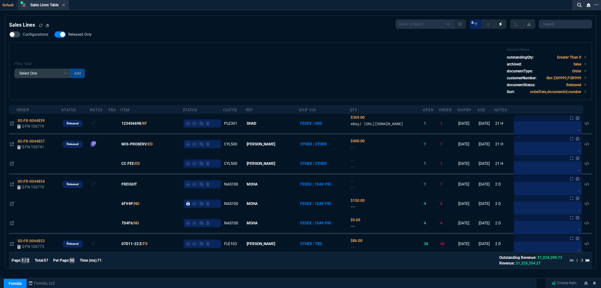
click at [87, 34] on span "Released Only" at bounding box center [79, 34] width 23 height 5
click at [54, 34] on input "Released Only" at bounding box center [54, 34] width 0 height 0
checkbox input "false"
click at [257, 60] on div "Filter Table Select One Add Filter () Age () ATS () Cond (itemVariantCode) Cust…" at bounding box center [300, 71] width 572 height 47
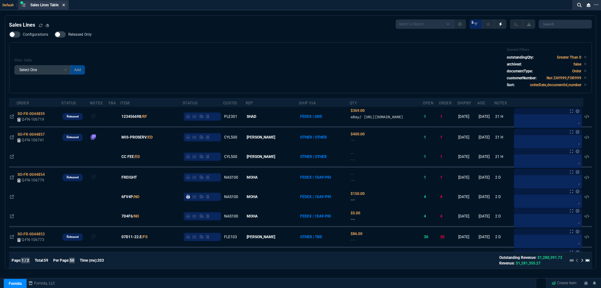
click at [65, 5] on icon at bounding box center [63, 5] width 3 height 4
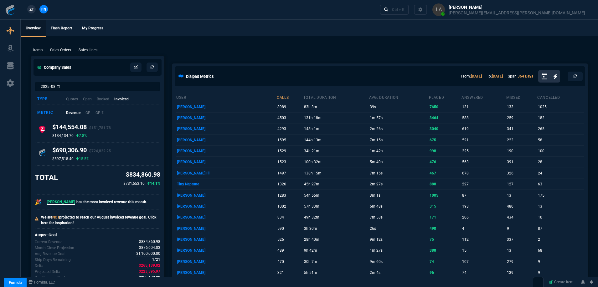
click at [30, 9] on span "ZT" at bounding box center [31, 10] width 4 height 6
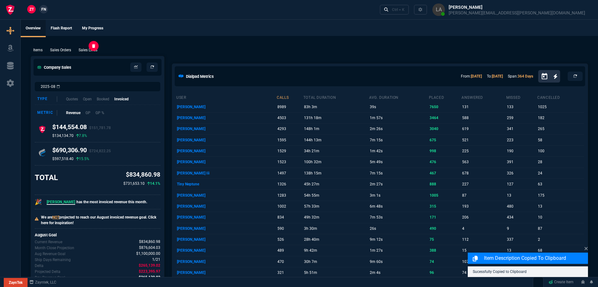
click at [81, 50] on p "Sales Lines" at bounding box center [88, 50] width 19 height 6
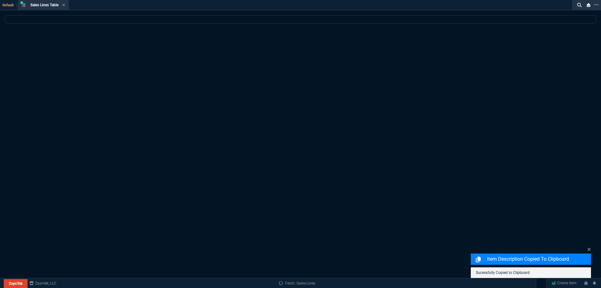
select select
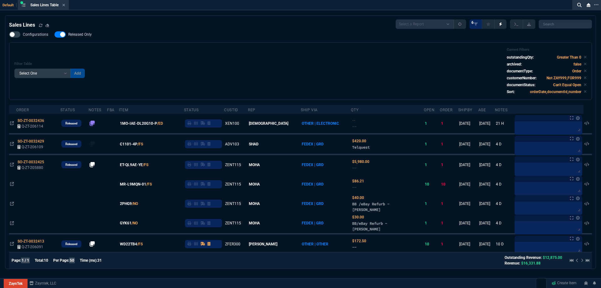
click at [84, 35] on span "Released Only" at bounding box center [79, 34] width 23 height 5
click at [54, 35] on input "Released Only" at bounding box center [54, 34] width 0 height 0
checkbox input "false"
click at [197, 45] on div "Filter Table Select One Add Filter () Age () ATS () Cond (itemVariantCode) Cust…" at bounding box center [300, 71] width 583 height 58
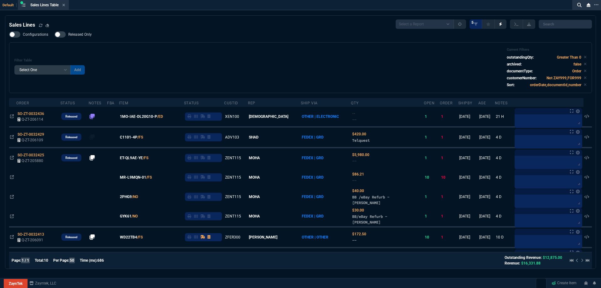
click at [84, 31] on div "Sales Lines Select a Report NEW QUERY SonicWall Sale AMZ (MTD) NEW QUERY INS100…" at bounding box center [300, 173] width 583 height 308
click at [152, 42] on div "Configurations Released Only Filter Table Select One Add Filter () Age () ATS (…" at bounding box center [300, 62] width 583 height 62
click at [88, 38] on nx-fornida-field-switch-one "Released Only" at bounding box center [75, 36] width 43 height 6
click at [142, 44] on div "Filter Table Select One Add Filter () Age () ATS () Cond (itemVariantCode) Cust…" at bounding box center [300, 67] width 583 height 51
click at [64, 5] on icon at bounding box center [63, 5] width 3 height 4
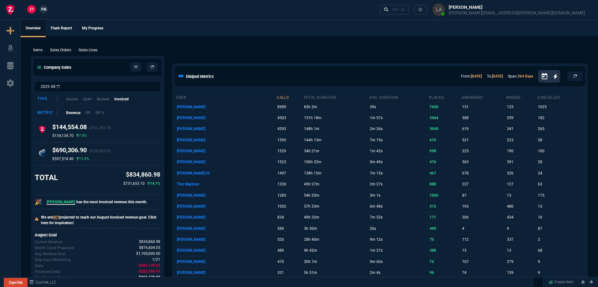
click at [43, 9] on span "FN" at bounding box center [43, 10] width 5 height 6
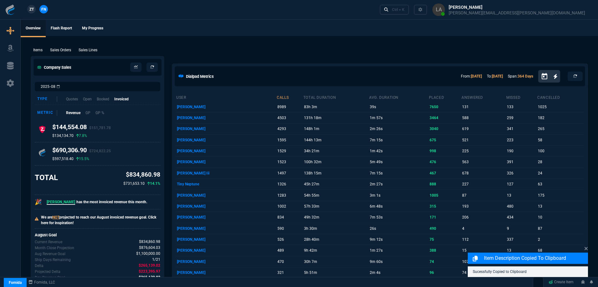
click at [95, 53] on p "Sales Lines" at bounding box center [88, 50] width 19 height 6
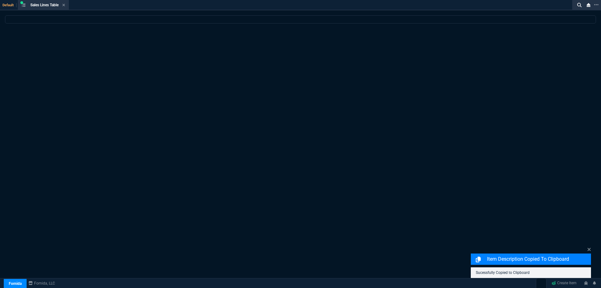
click at [92, 51] on div at bounding box center [300, 166] width 601 height 303
select select
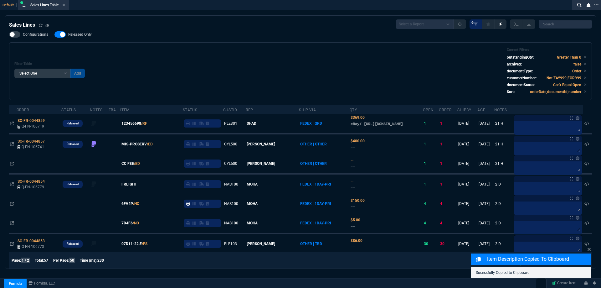
click at [85, 36] on span "Released Only" at bounding box center [79, 34] width 23 height 5
click at [54, 35] on input "Released Only" at bounding box center [54, 34] width 0 height 0
click at [142, 48] on div "Filter Table Select One Add Filter () Age () ATS () Cond (itemVariantCode) Cust…" at bounding box center [300, 71] width 583 height 58
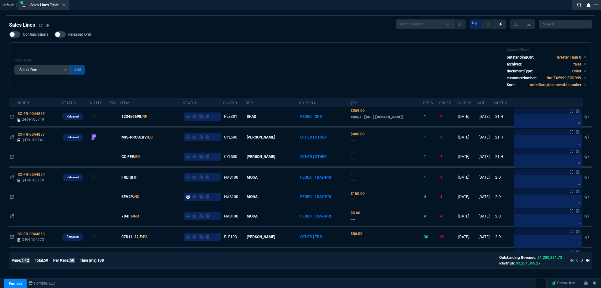
click at [89, 36] on span "Released Only" at bounding box center [79, 34] width 23 height 5
click at [54, 35] on input "Released Only" at bounding box center [54, 34] width 0 height 0
click at [192, 41] on div "Configurations Released Only Filter Table Select One Add Filter () Age () ATS (…" at bounding box center [300, 62] width 583 height 62
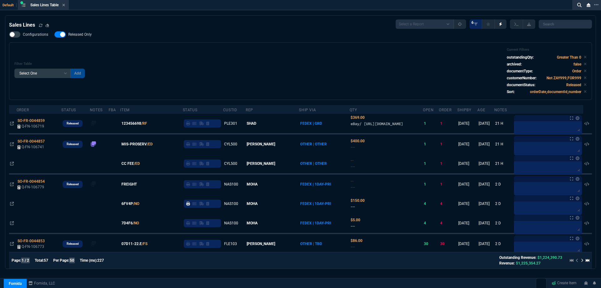
drag, startPoint x: 210, startPoint y: 59, endPoint x: 129, endPoint y: 46, distance: 81.4
click at [209, 59] on div "Filter Table Select One Add Filter () Age () ATS () Cond (itemVariantCode) Cust…" at bounding box center [300, 71] width 572 height 47
click at [78, 38] on label "Released Only" at bounding box center [75, 34] width 43 height 6
click at [54, 35] on input "Released Only" at bounding box center [54, 34] width 0 height 0
checkbox input "false"
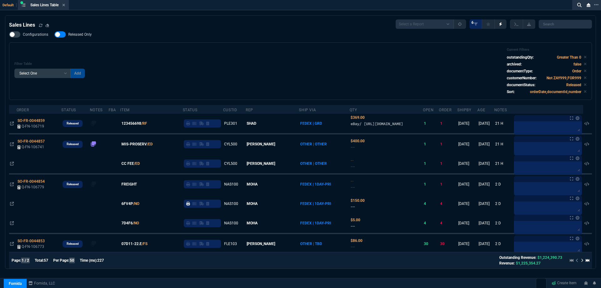
click at [235, 48] on div "Filter Table Select One Add Filter () Age () ATS () Cond (itemVariantCode) Cust…" at bounding box center [300, 71] width 572 height 47
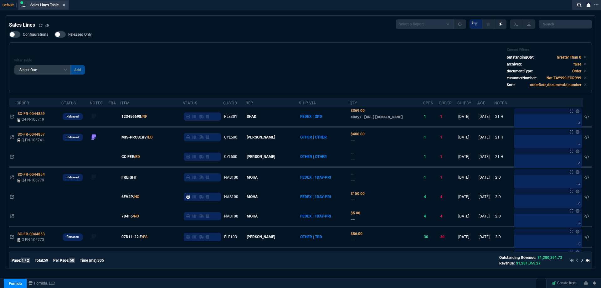
click at [64, 7] on icon at bounding box center [63, 5] width 3 height 4
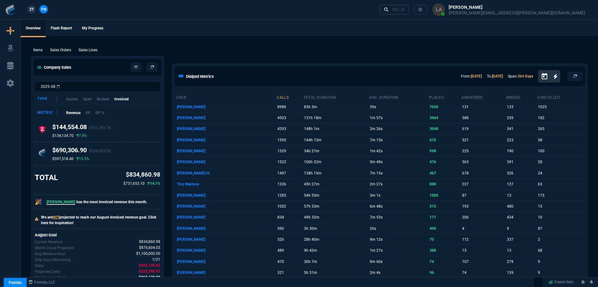
click at [30, 5] on link "ZT" at bounding box center [31, 9] width 8 height 8
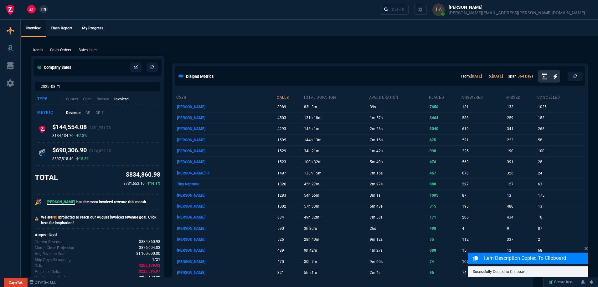
click at [94, 49] on p "Sales Lines" at bounding box center [88, 50] width 19 height 6
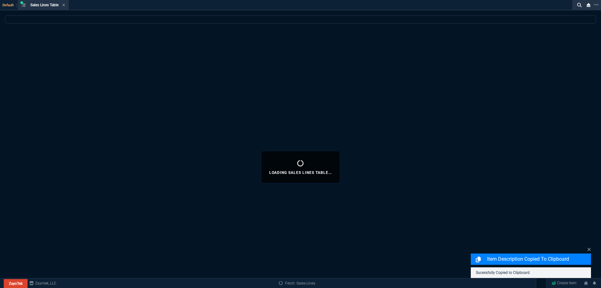
select select
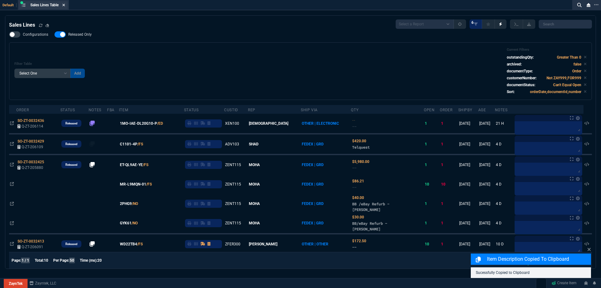
click at [65, 4] on icon at bounding box center [63, 5] width 3 height 4
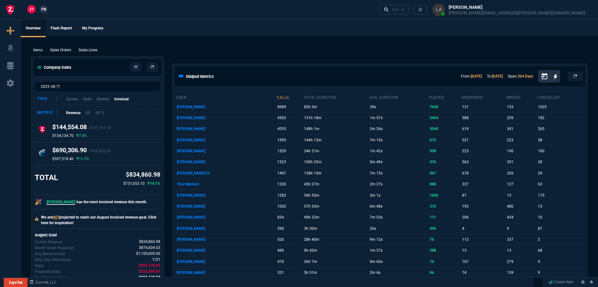
click at [97, 50] on p "Sales Lines" at bounding box center [88, 50] width 19 height 6
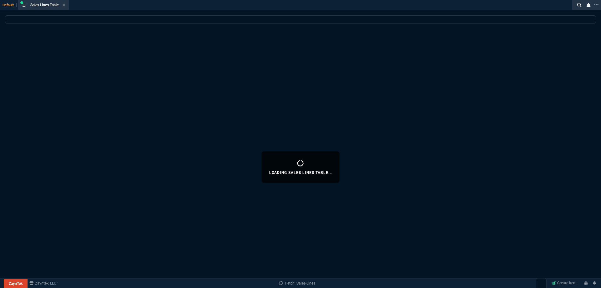
select select
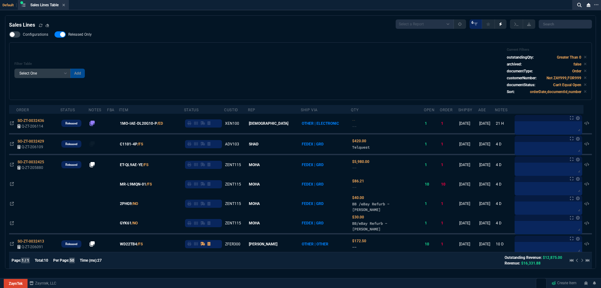
click at [78, 32] on span "Released Only" at bounding box center [79, 34] width 23 height 5
click at [54, 34] on input "Released Only" at bounding box center [54, 34] width 0 height 0
checkbox input "false"
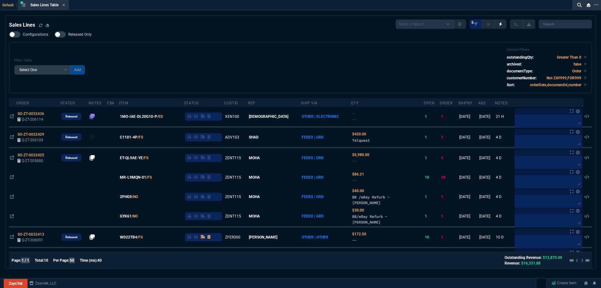
click at [64, 18] on nx-fornida-sales-line-table "Sales Lines Select a Report NEW QUERY SonicWall Sale AMZ (MTD) NEW QUERY INS100…" at bounding box center [300, 174] width 590 height 316
click at [63, 4] on icon at bounding box center [63, 5] width 3 height 4
